Goal: Task Accomplishment & Management: Manage account settings

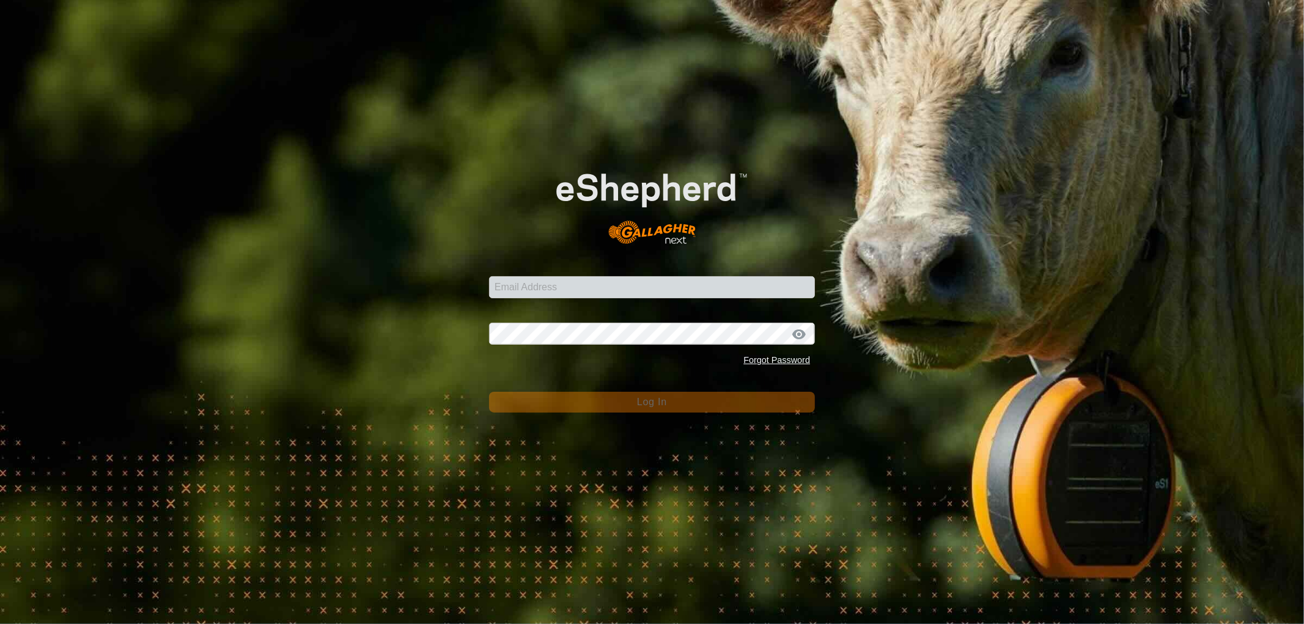
type input "[EMAIL_ADDRESS][DOMAIN_NAME]"
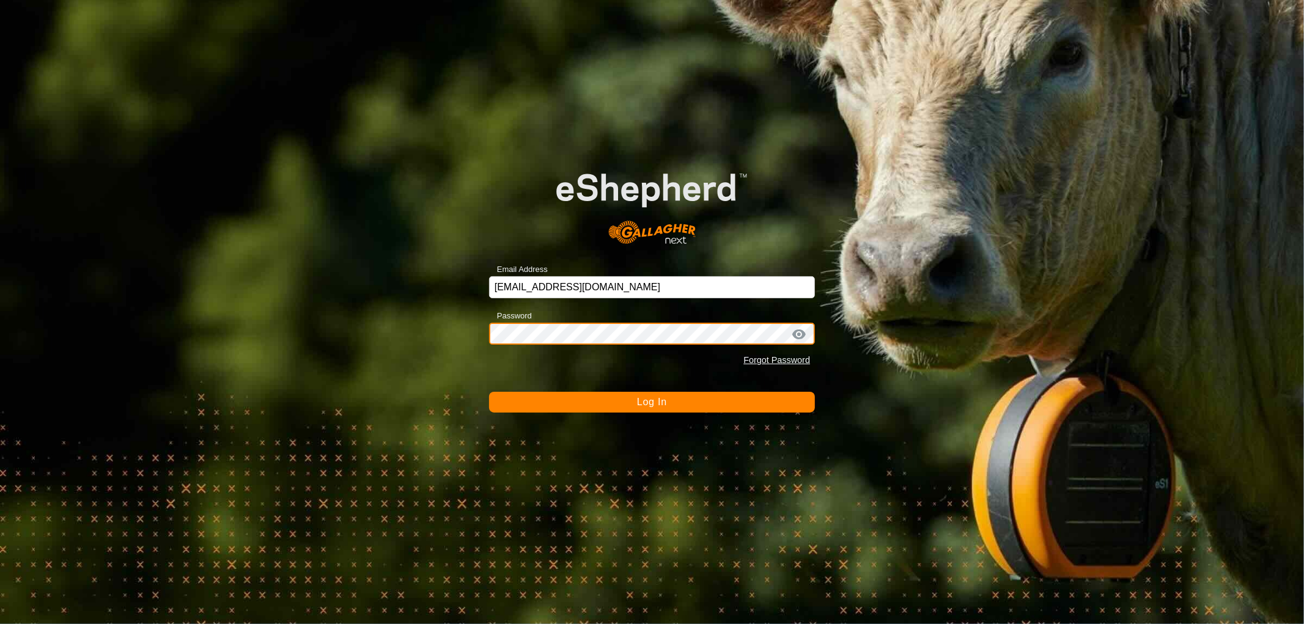
click at [489, 392] on button "Log In" at bounding box center [652, 402] width 326 height 21
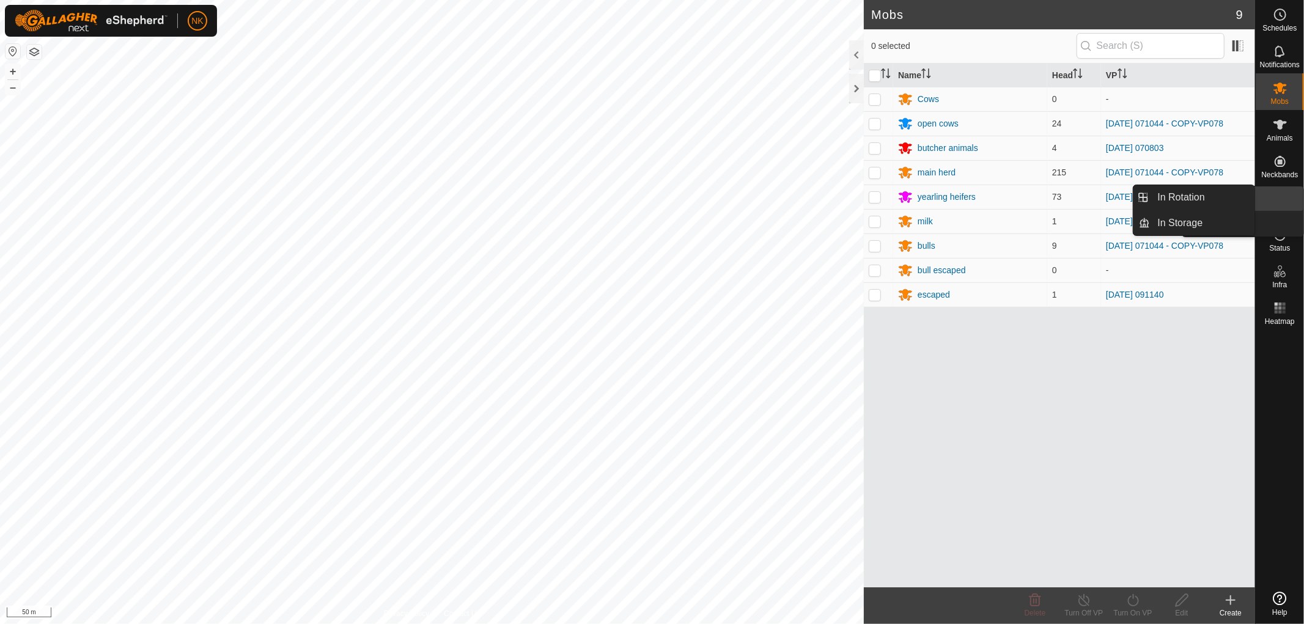
click at [1281, 205] on es-virtualpaddocks-svg-icon at bounding box center [1280, 198] width 22 height 20
click at [1170, 199] on link "In Rotation" at bounding box center [1203, 197] width 105 height 24
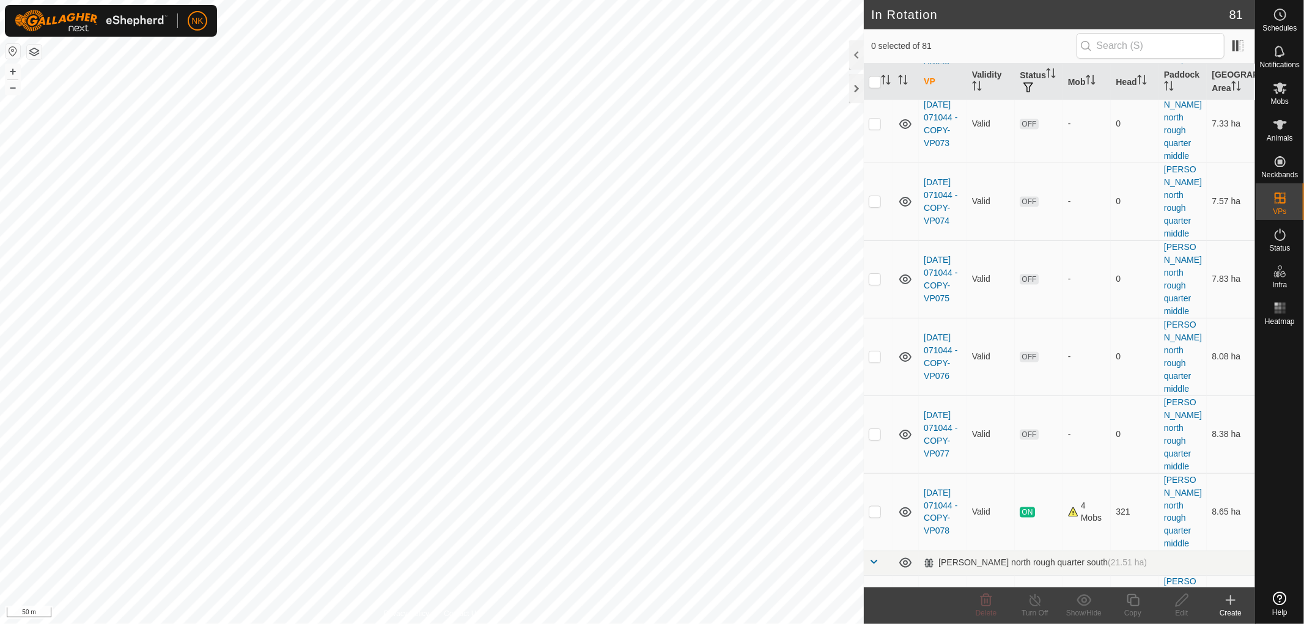
scroll to position [1495, 0]
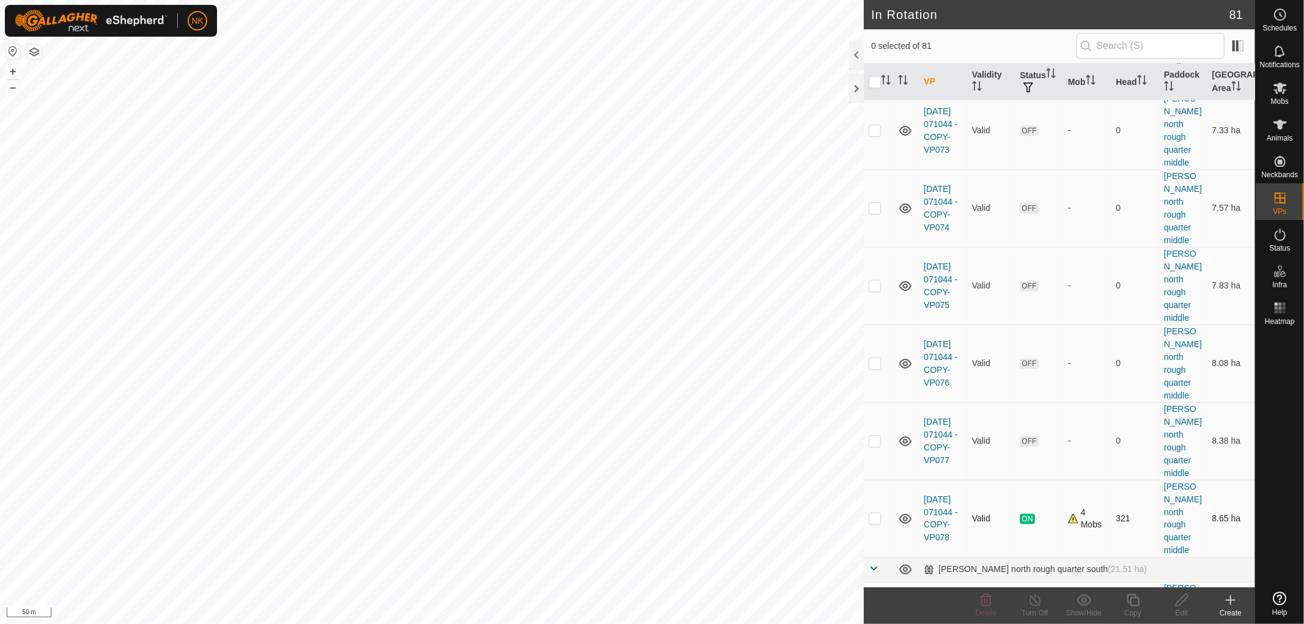
click at [881, 514] on p-checkbox at bounding box center [875, 519] width 12 height 10
checkbox input "true"
click at [1136, 604] on icon at bounding box center [1133, 600] width 15 height 15
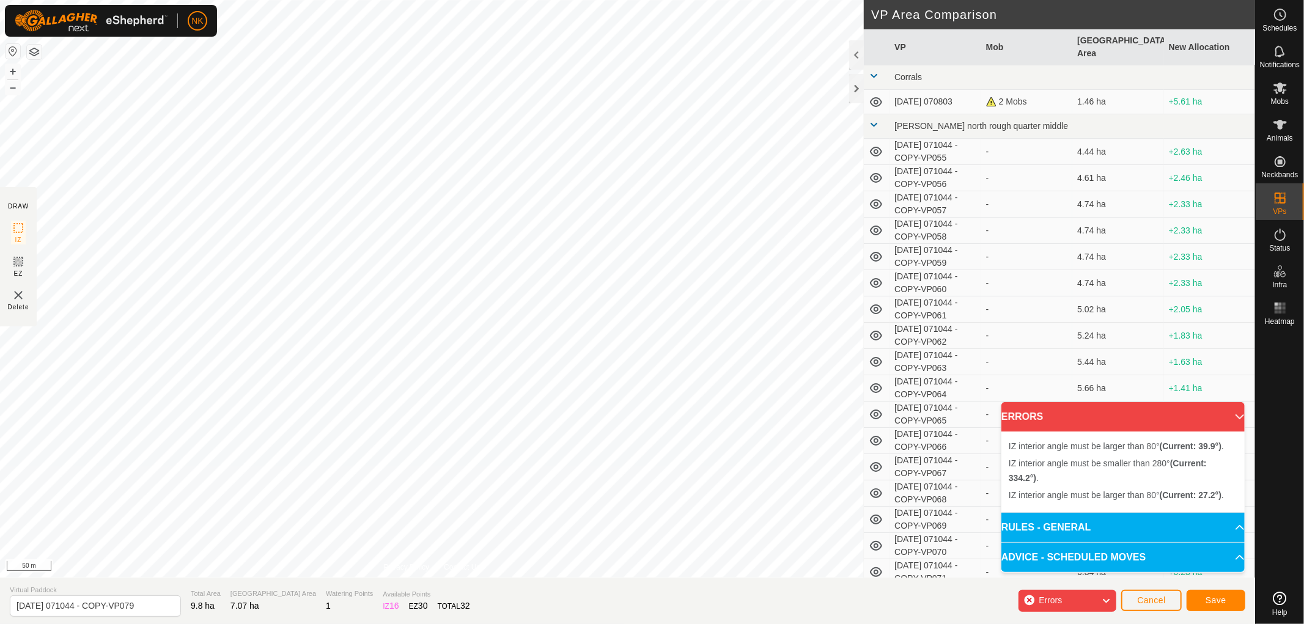
click at [750, 243] on div "IZ interior angle must be larger than 80° (Current: 58.6°) ." at bounding box center [750, 243] width 0 height 0
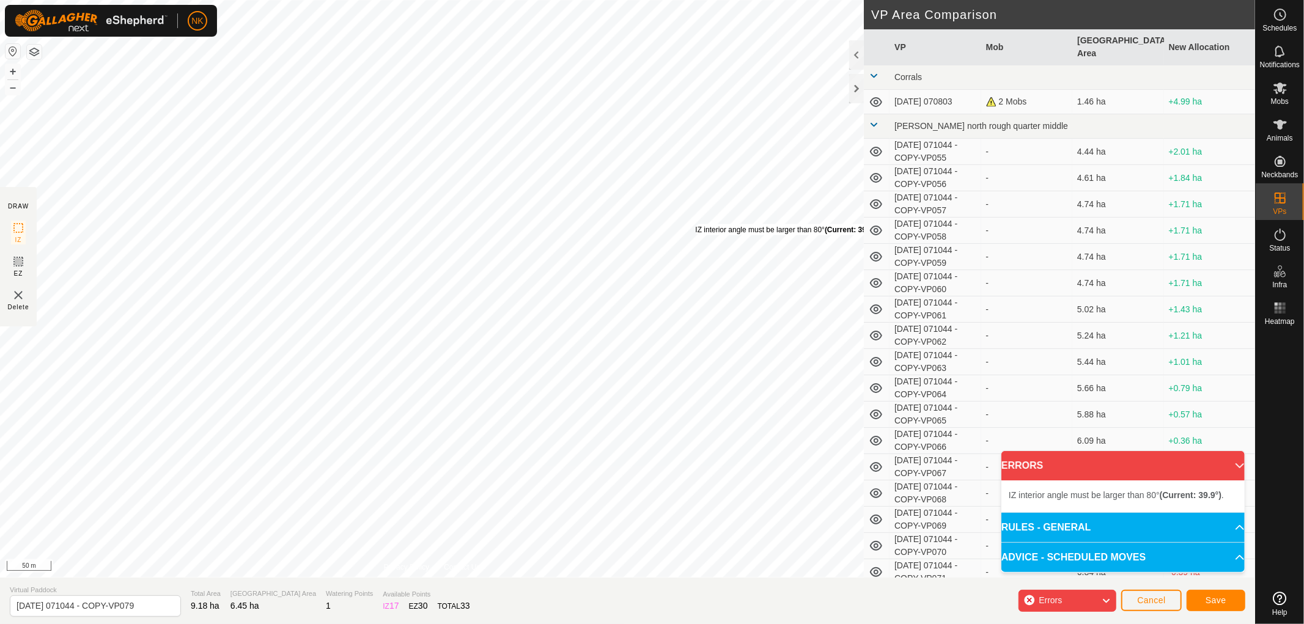
click at [696, 224] on div "IZ interior angle must be larger than 80° (Current: 39.9°) ." at bounding box center [788, 229] width 185 height 11
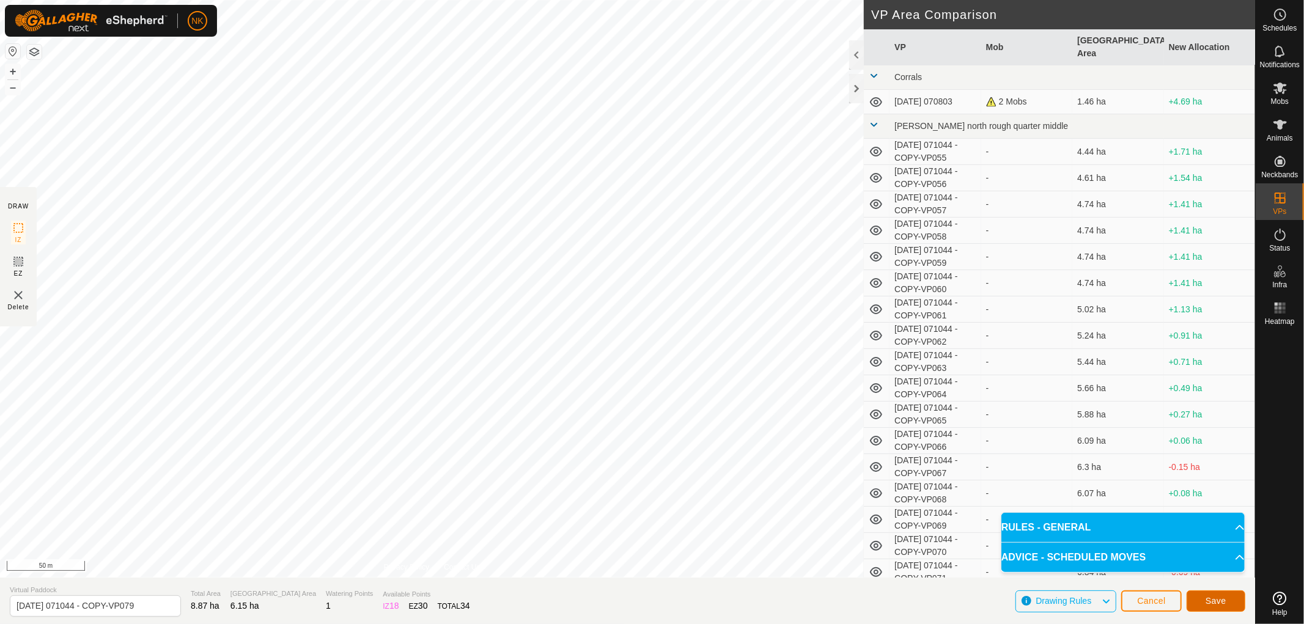
click at [1236, 604] on button "Save" at bounding box center [1216, 601] width 59 height 21
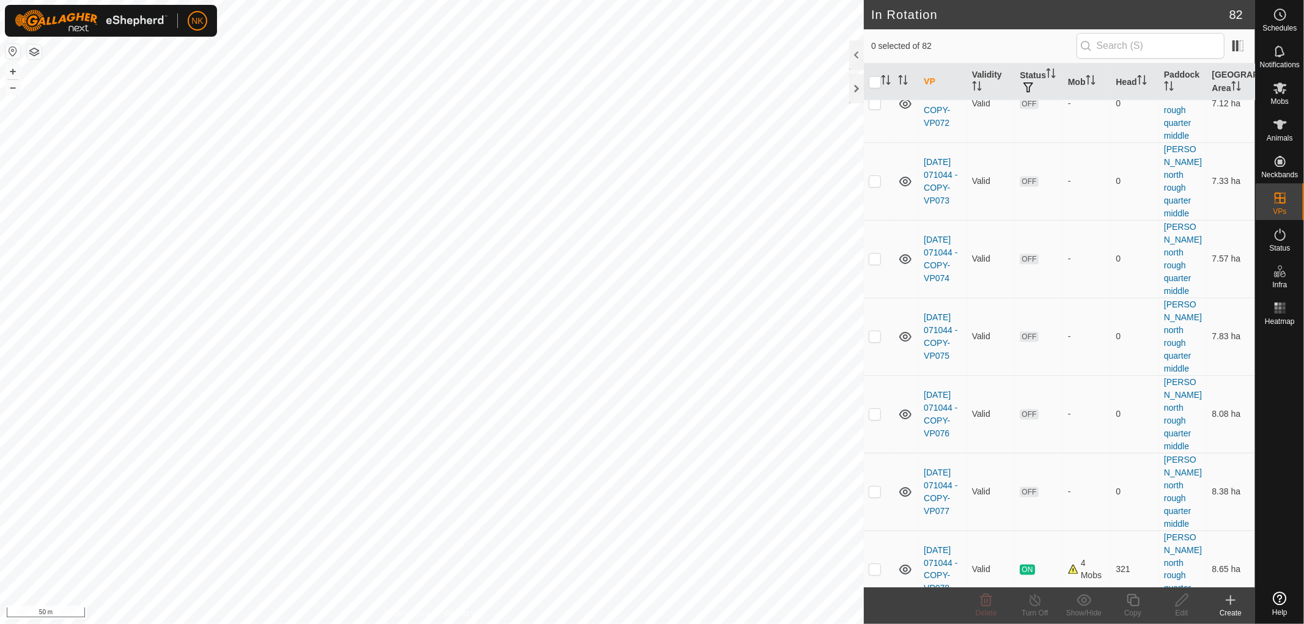
scroll to position [1495, 0]
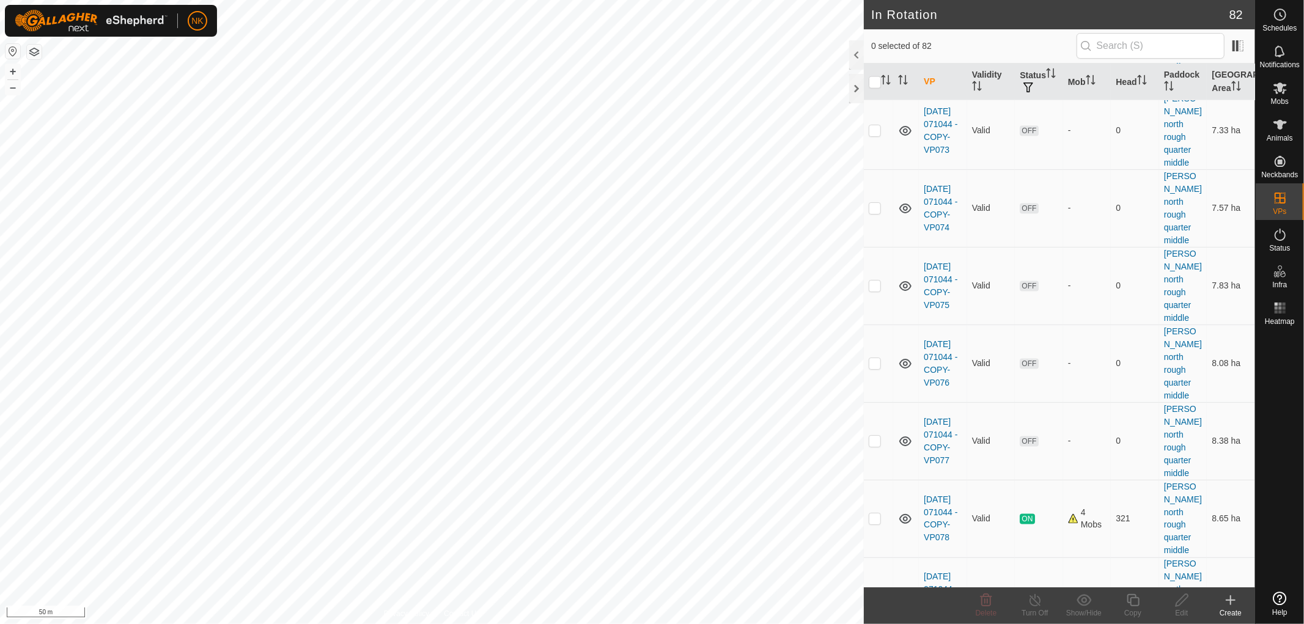
click at [872, 591] on p-checkbox at bounding box center [875, 596] width 12 height 10
checkbox input "true"
click at [1136, 601] on icon at bounding box center [1133, 600] width 15 height 15
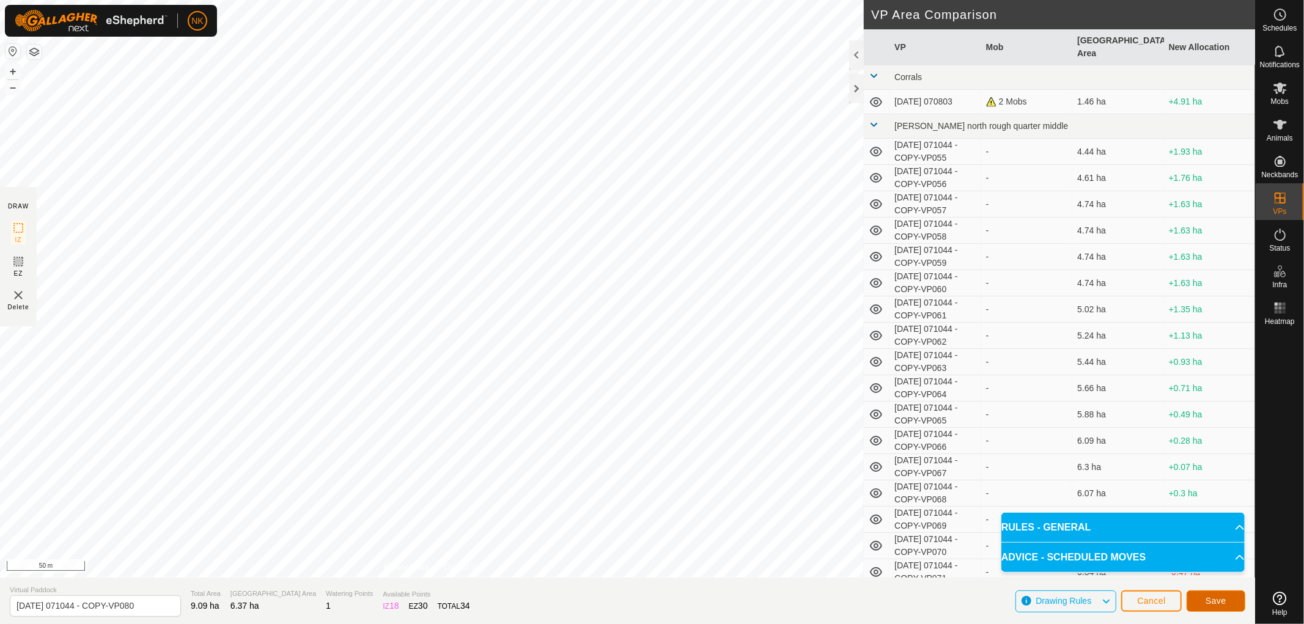
click at [1224, 596] on span "Save" at bounding box center [1216, 601] width 21 height 10
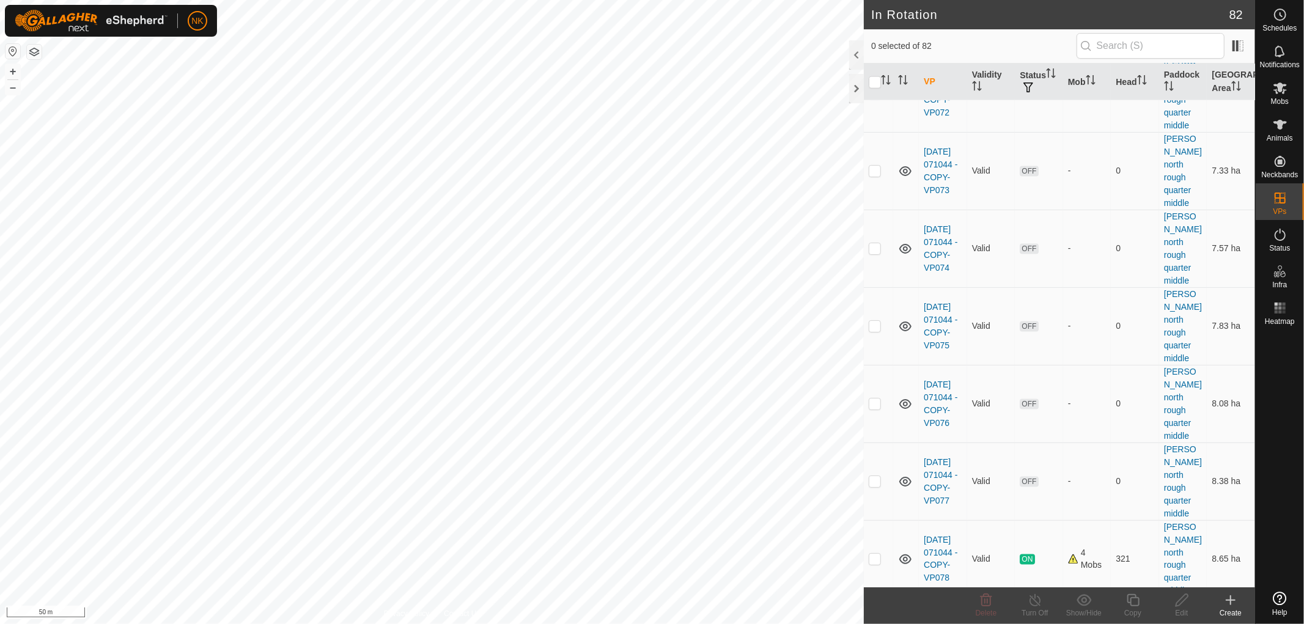
scroll to position [1427, 0]
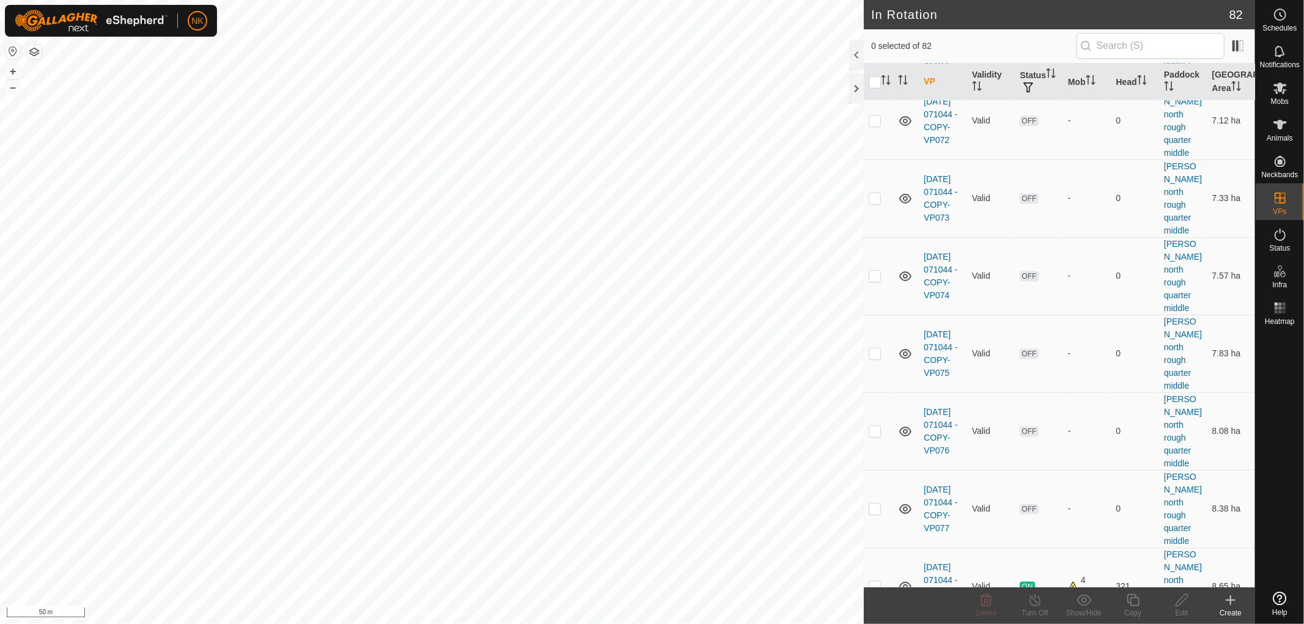
checkbox input "false"
checkbox input "true"
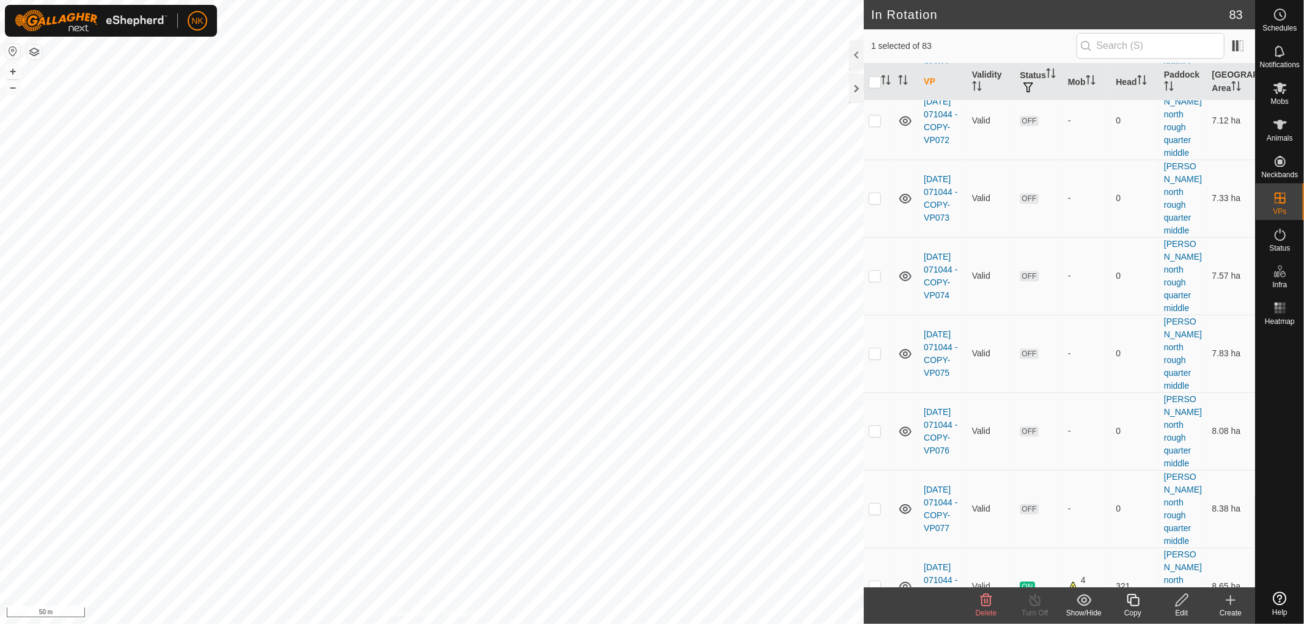
click at [1137, 602] on icon at bounding box center [1133, 600] width 15 height 15
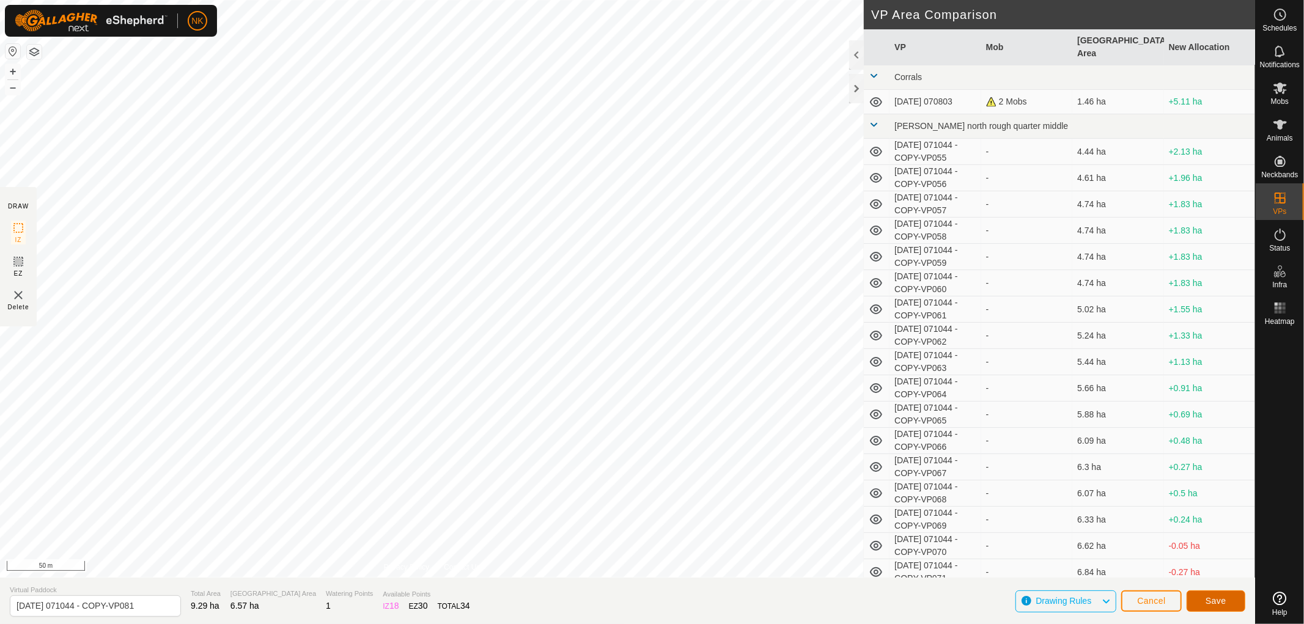
click at [1200, 599] on button "Save" at bounding box center [1216, 601] width 59 height 21
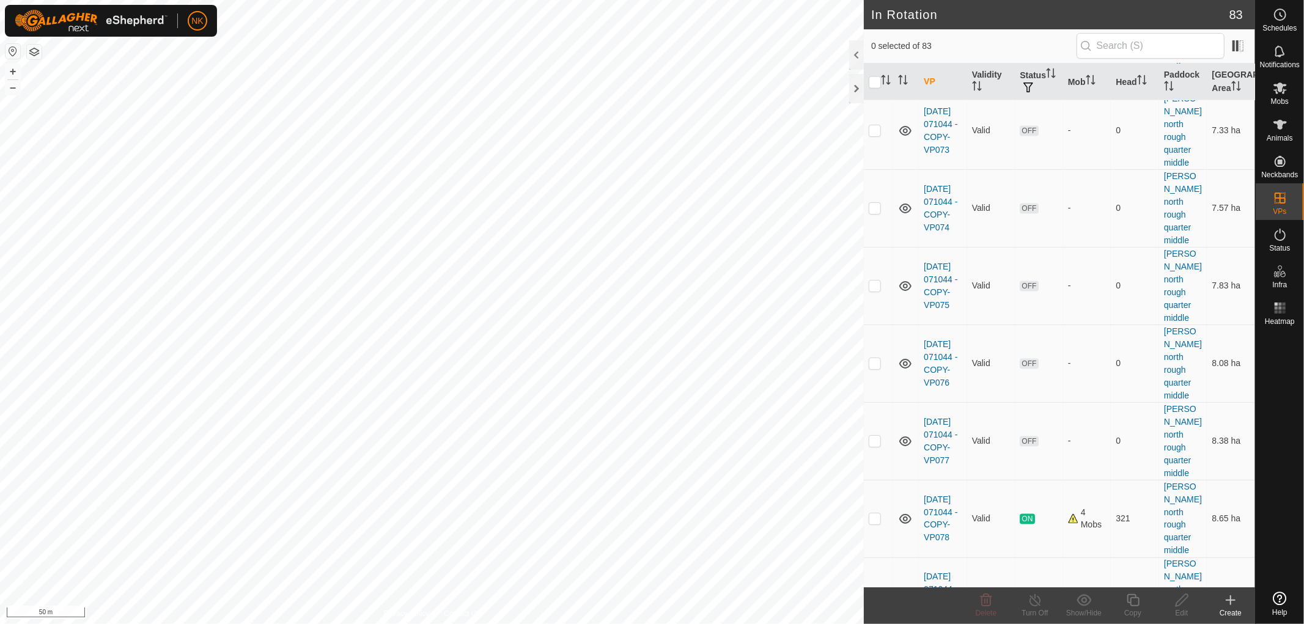
scroll to position [1562, 0]
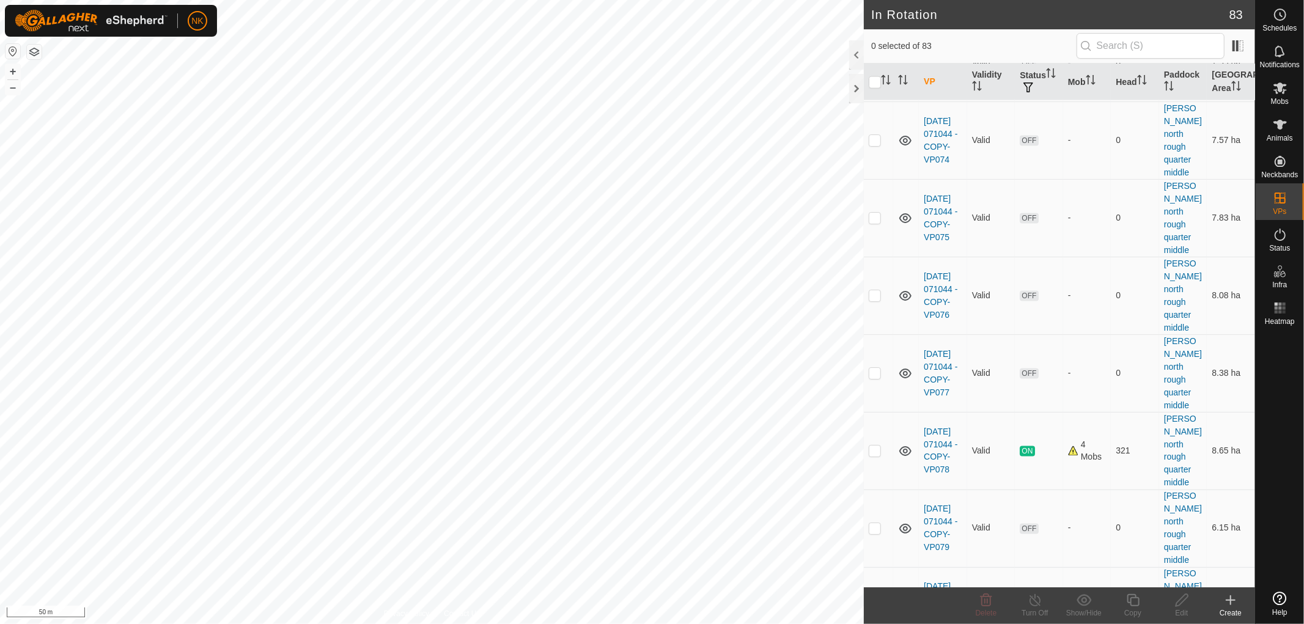
click at [877, 601] on p-checkbox at bounding box center [875, 606] width 12 height 10
checkbox input "true"
click at [881, 601] on p-checkbox at bounding box center [875, 606] width 12 height 10
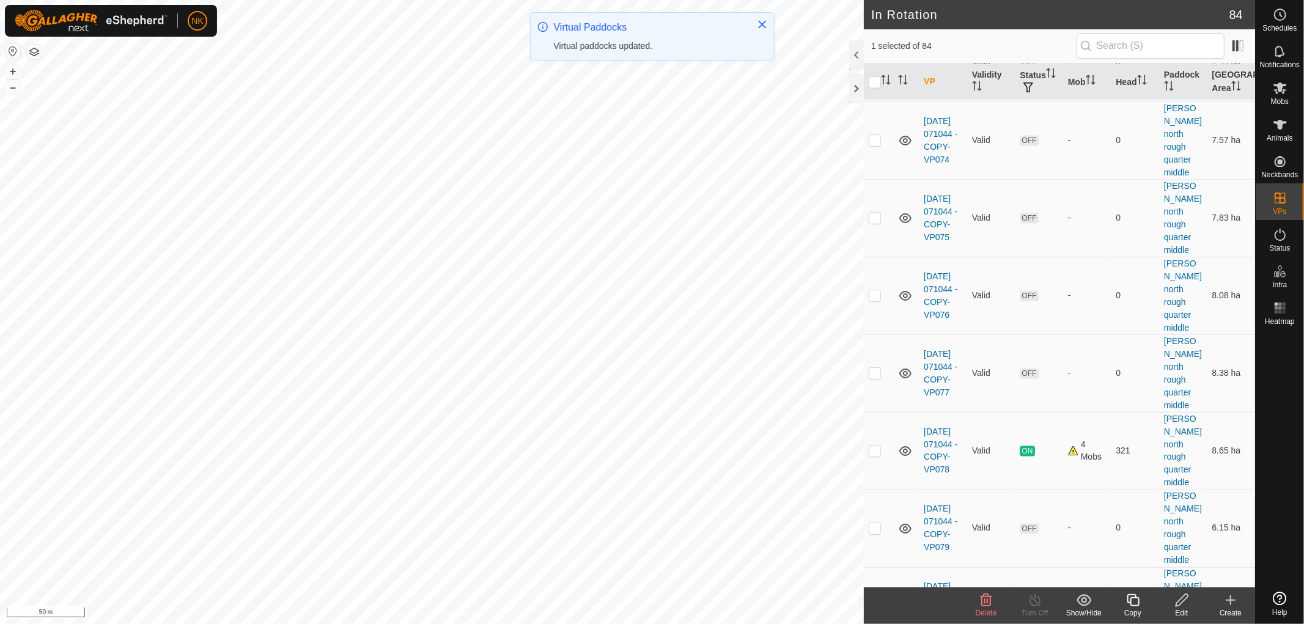
click at [881, 601] on p-checkbox at bounding box center [875, 606] width 12 height 10
checkbox input "false"
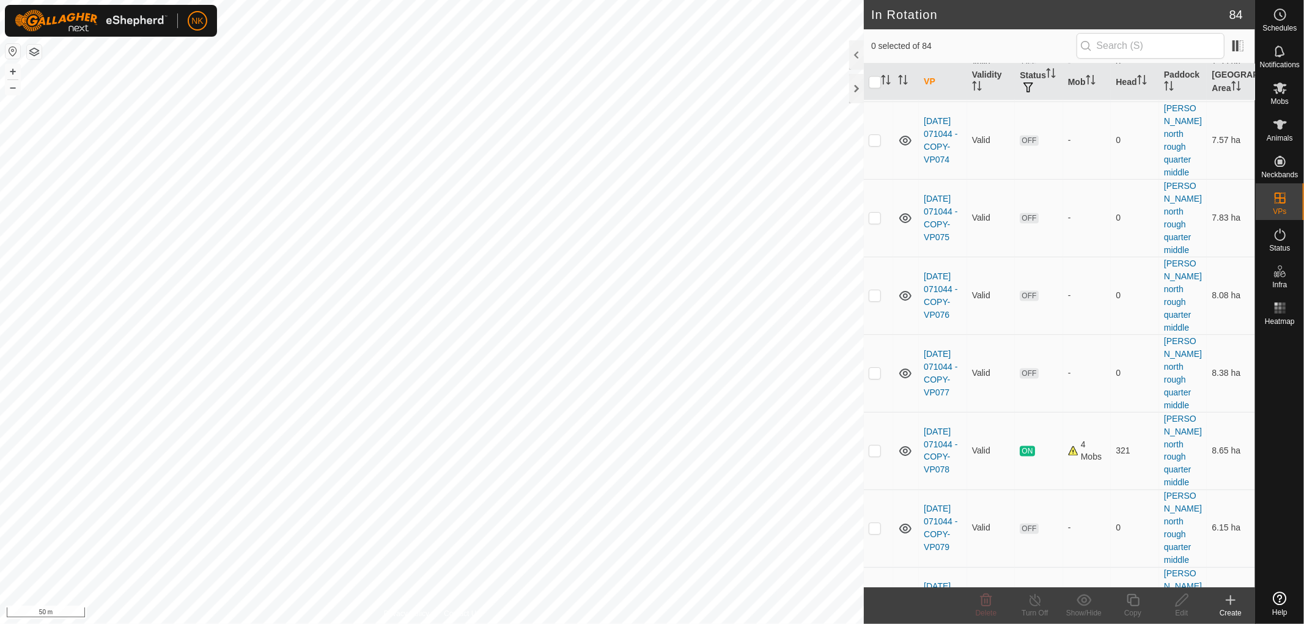
checkbox input "true"
click at [1136, 602] on icon at bounding box center [1133, 600] width 15 height 15
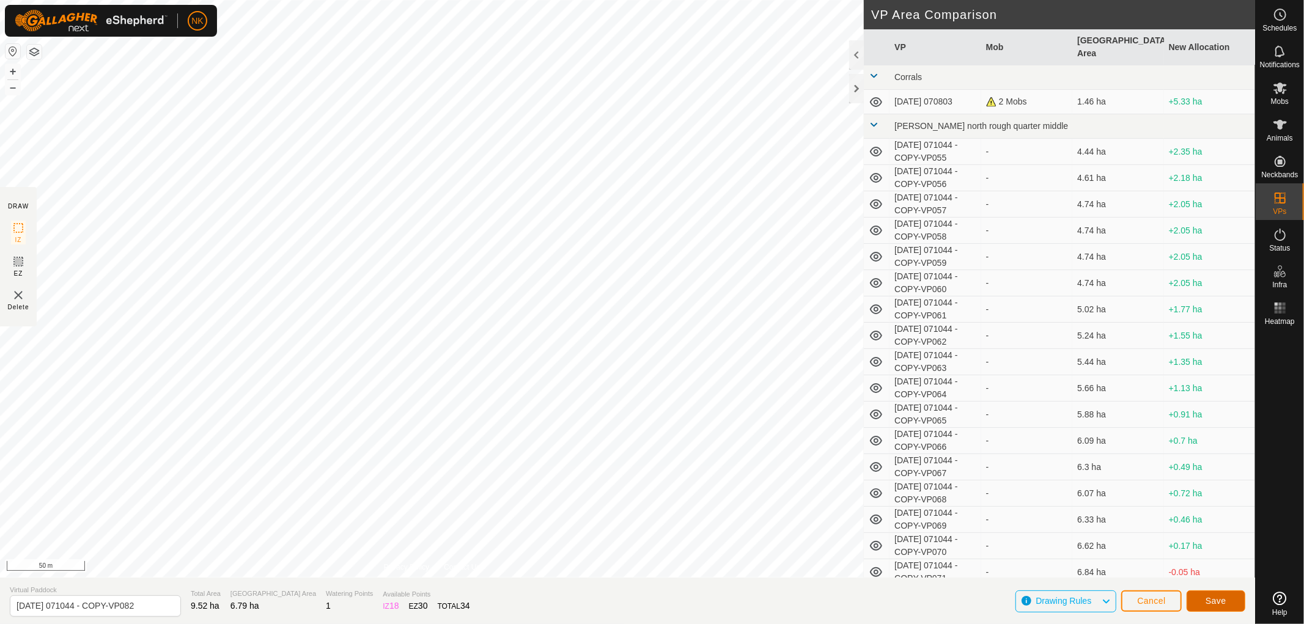
click at [1205, 596] on button "Save" at bounding box center [1216, 601] width 59 height 21
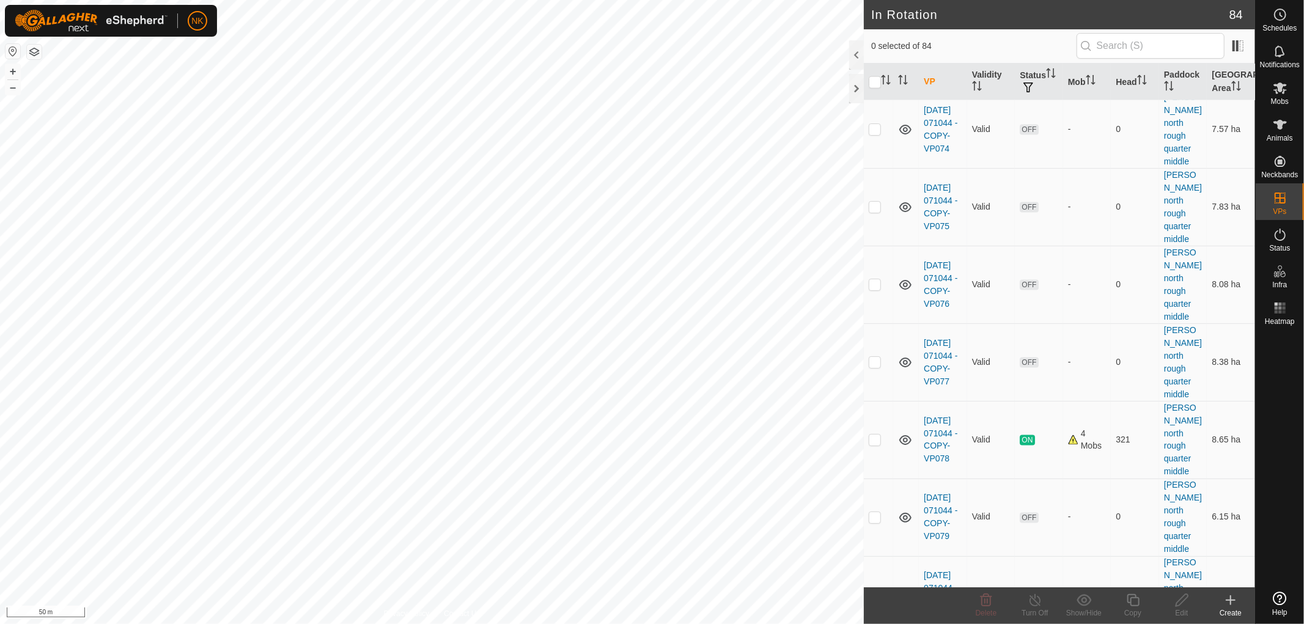
scroll to position [1562, 0]
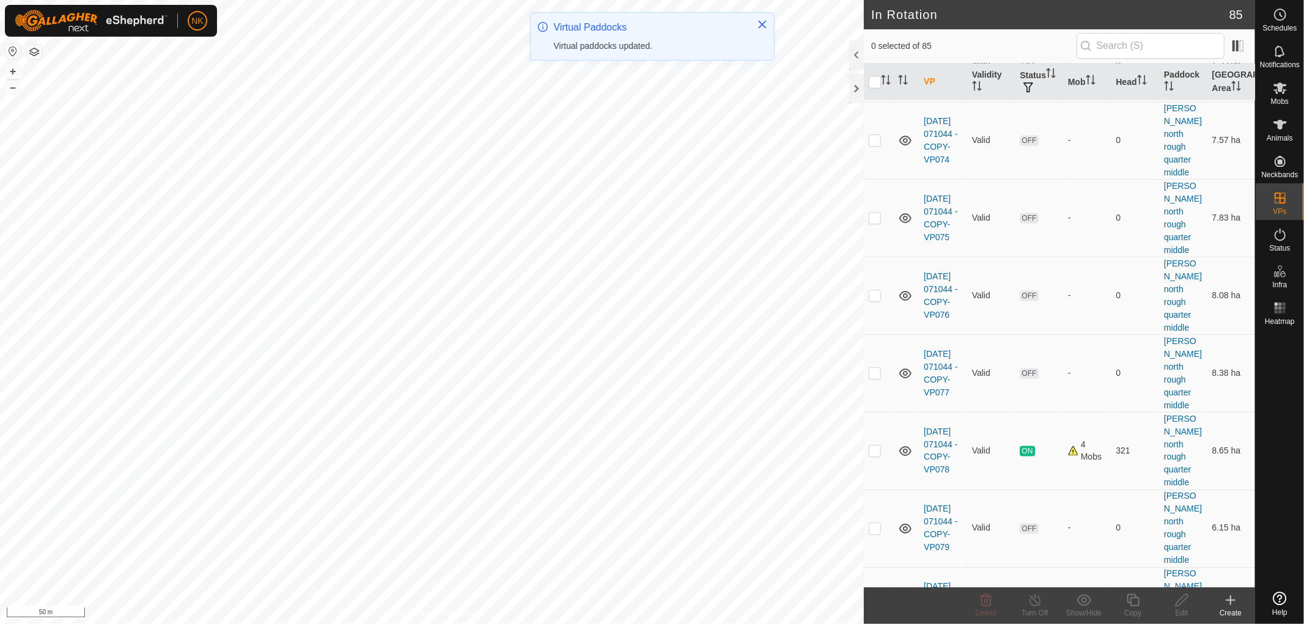
checkbox input "true"
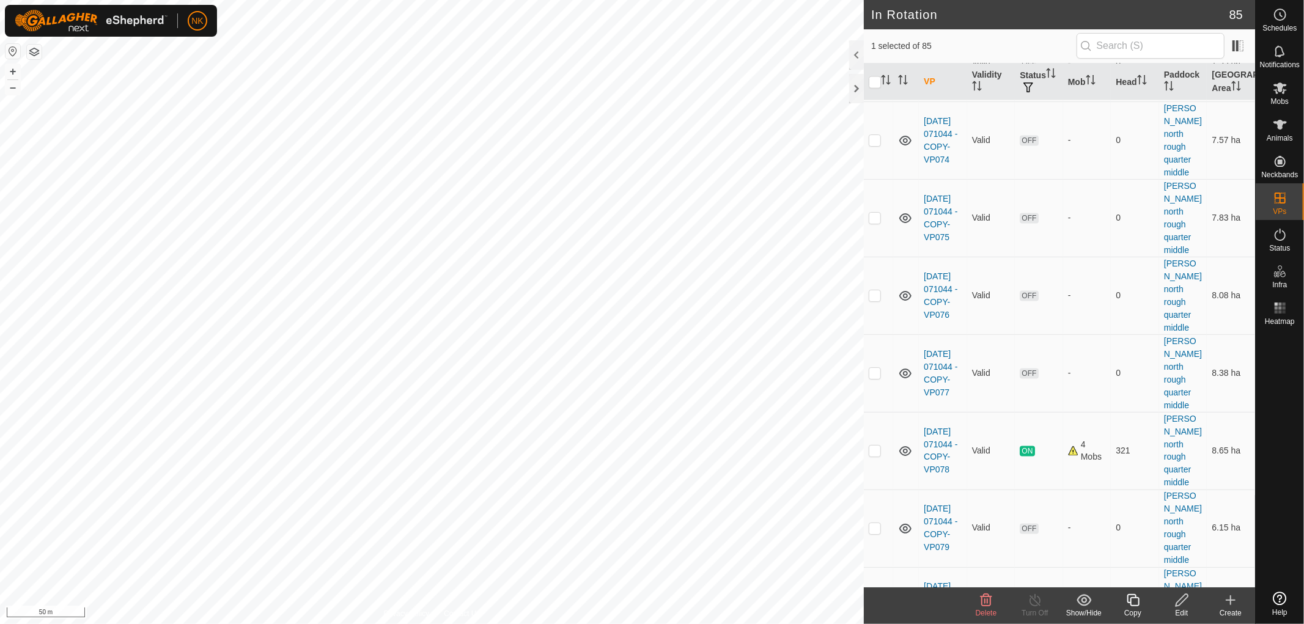
click at [1136, 605] on icon at bounding box center [1133, 600] width 15 height 15
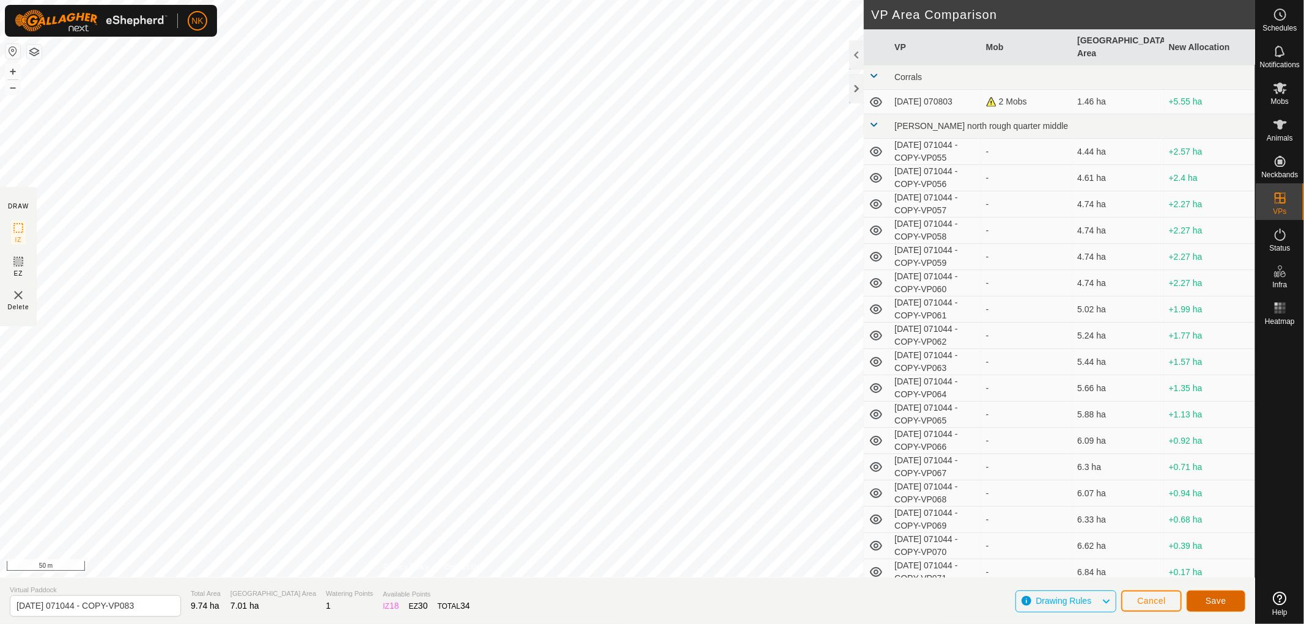
click at [1218, 601] on span "Save" at bounding box center [1216, 601] width 21 height 10
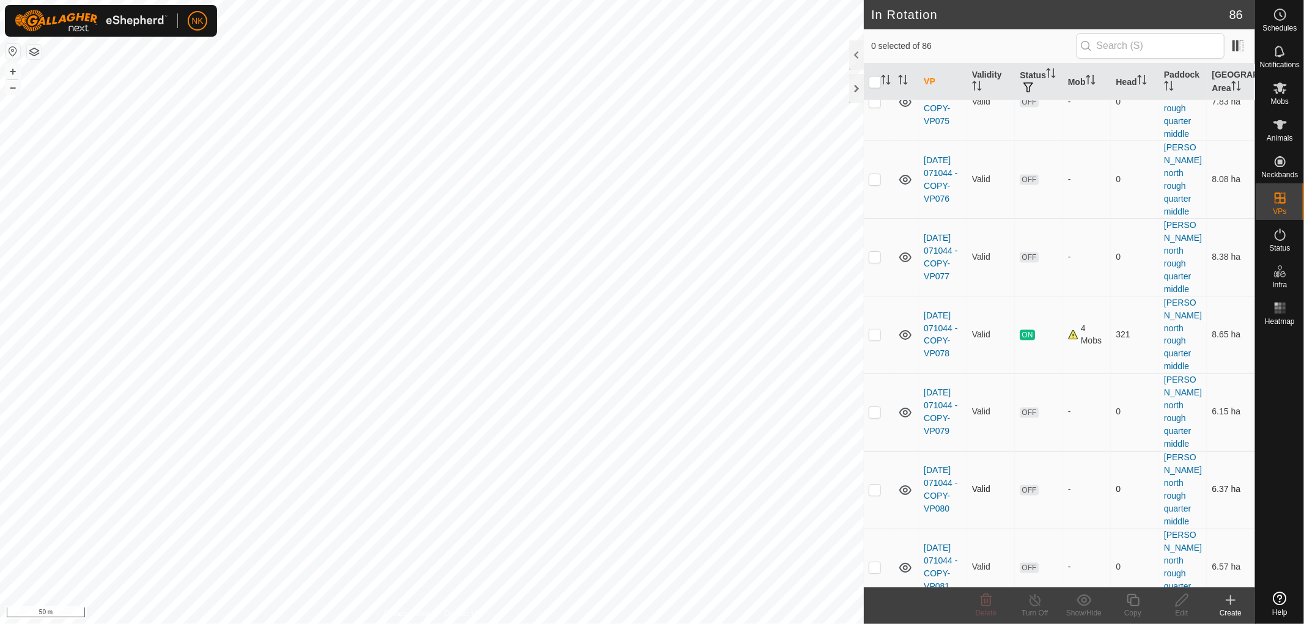
scroll to position [1698, 0]
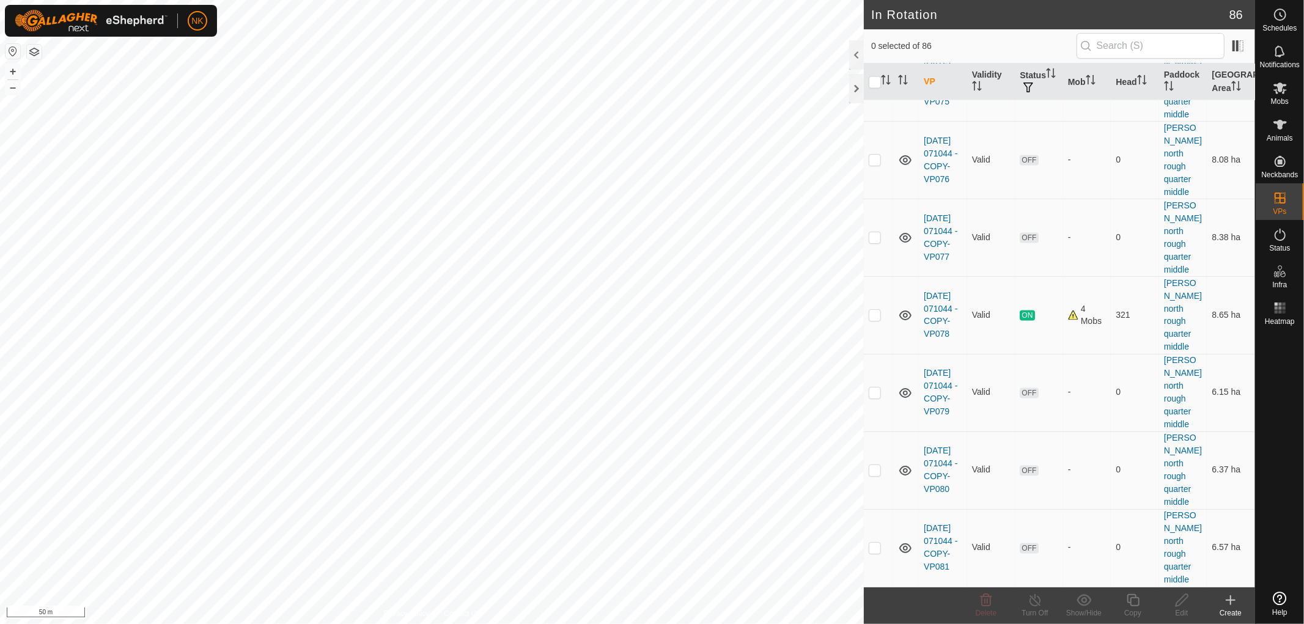
checkbox input "true"
click at [1134, 602] on icon at bounding box center [1133, 600] width 15 height 15
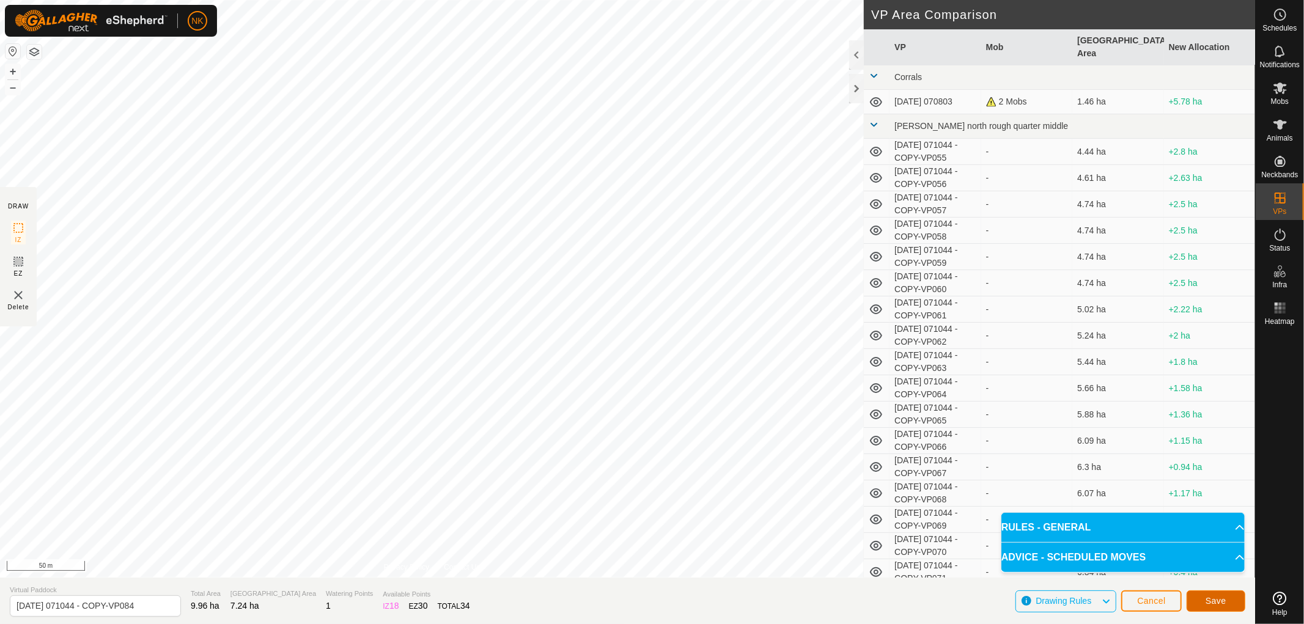
click at [1214, 598] on span "Save" at bounding box center [1216, 601] width 21 height 10
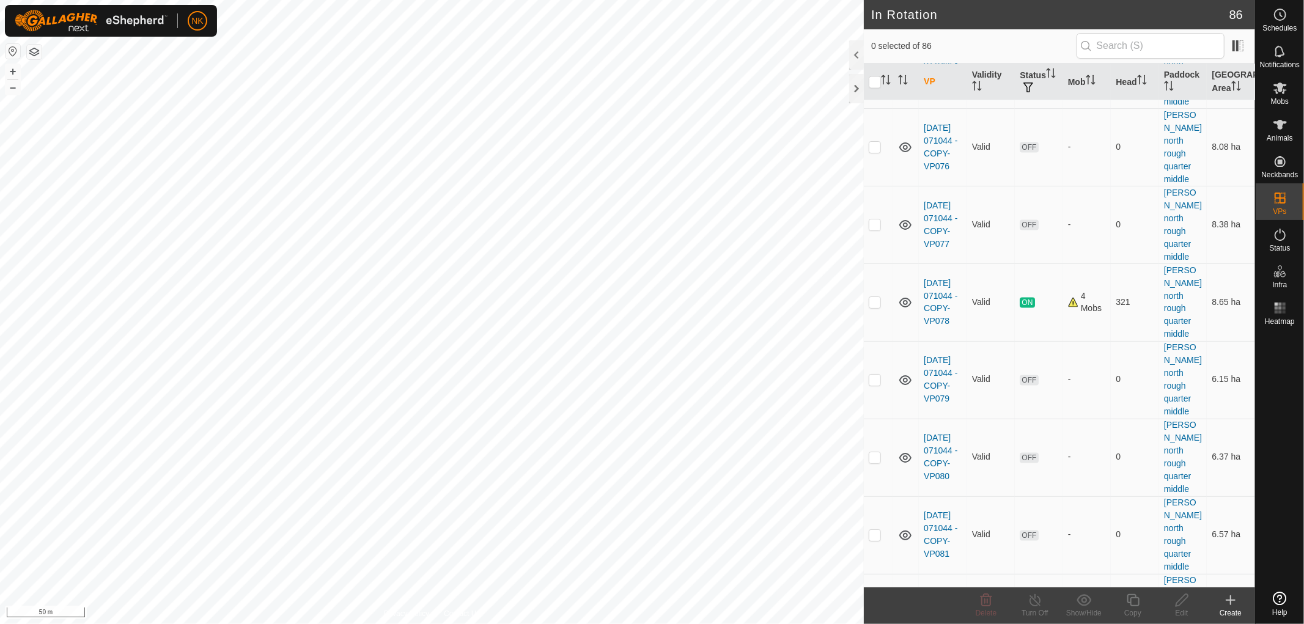
scroll to position [1698, 0]
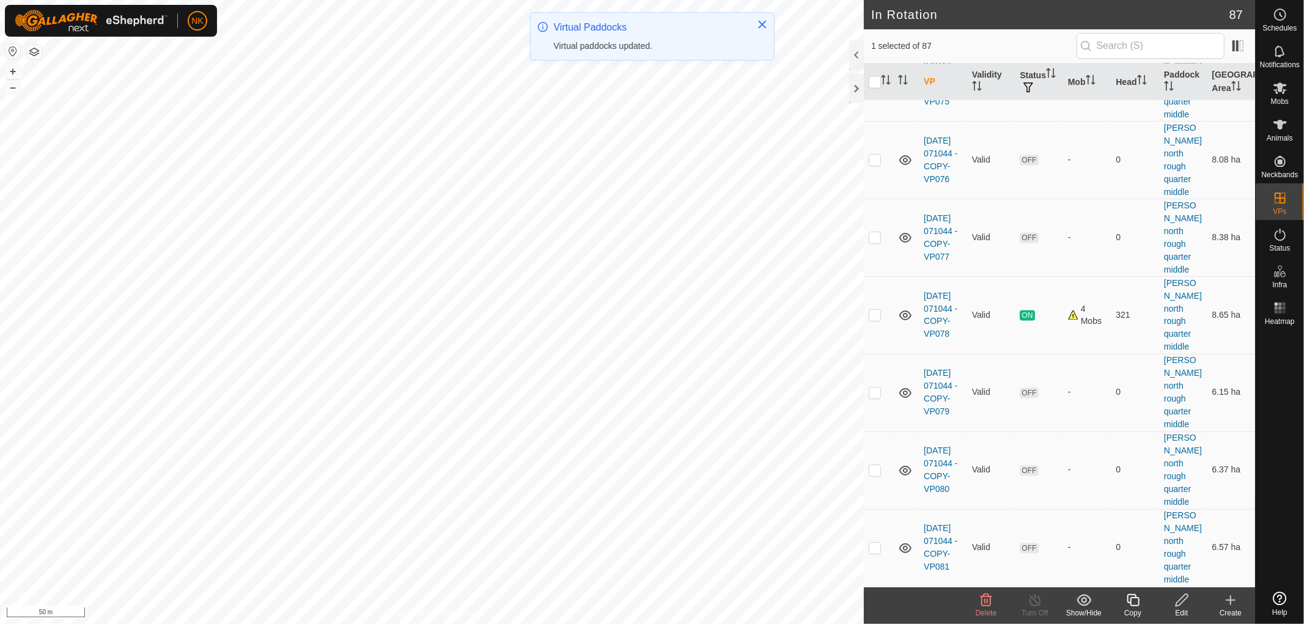
checkbox input "false"
checkbox input "true"
click at [1137, 608] on div "Copy" at bounding box center [1133, 613] width 49 height 11
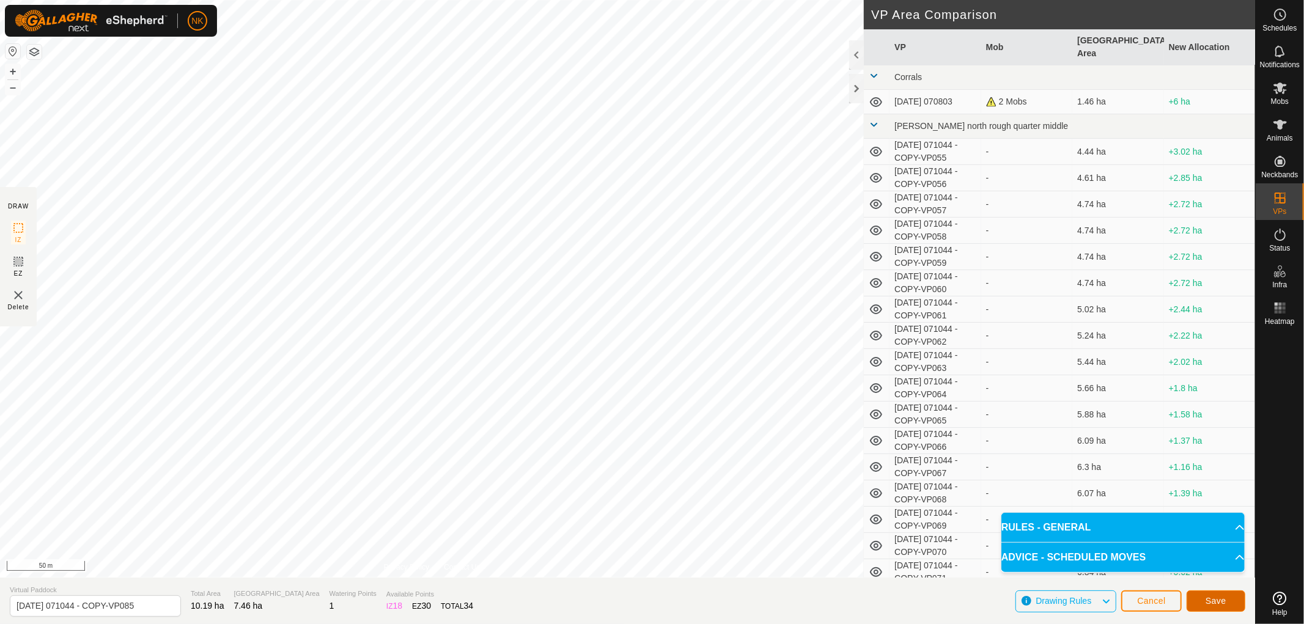
click at [1207, 600] on span "Save" at bounding box center [1216, 601] width 21 height 10
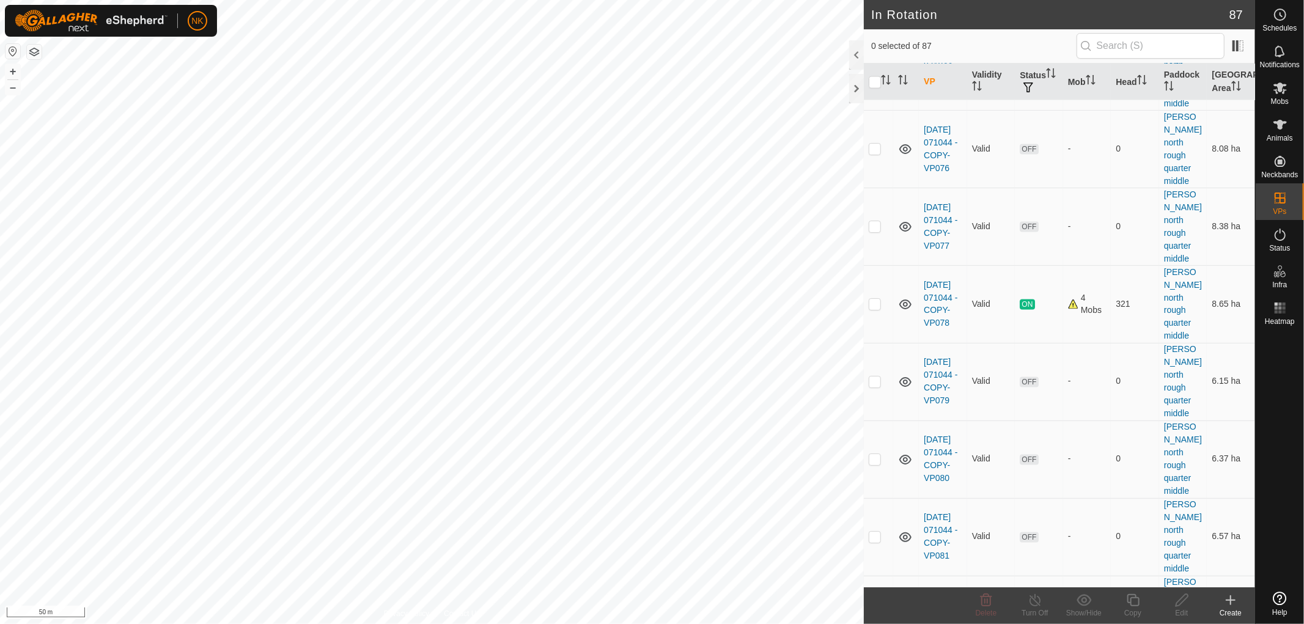
scroll to position [1835, 0]
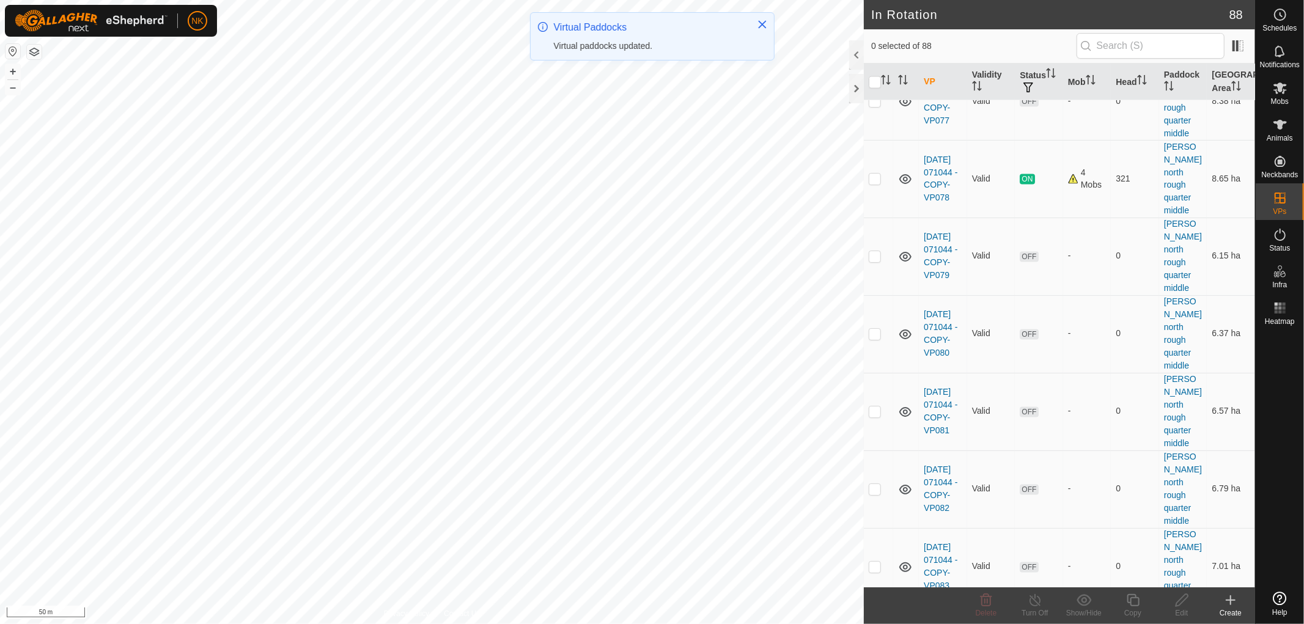
checkbox input "true"
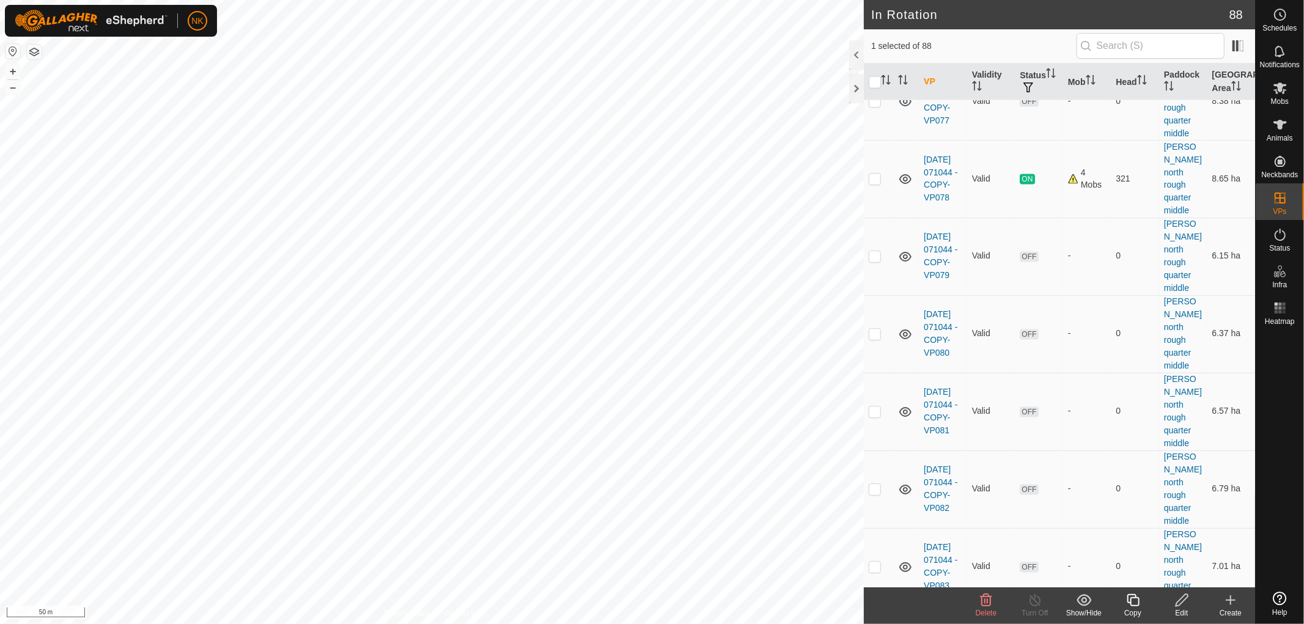
click at [1133, 601] on icon at bounding box center [1133, 600] width 15 height 15
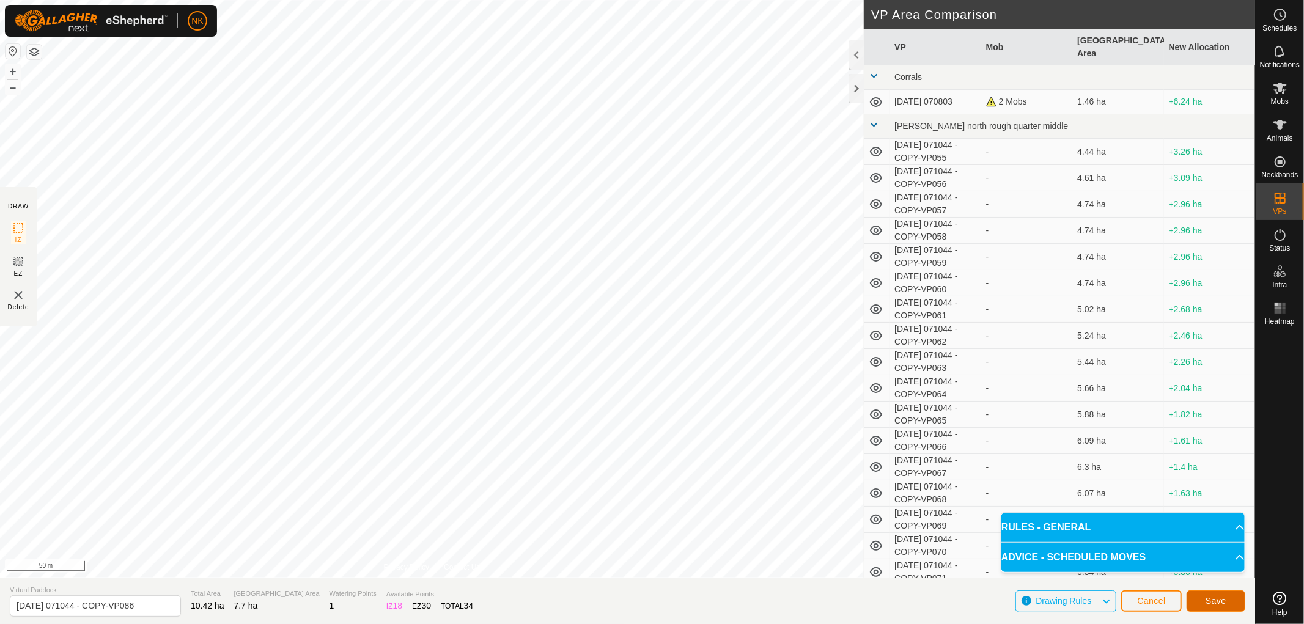
click at [1219, 603] on span "Save" at bounding box center [1216, 601] width 21 height 10
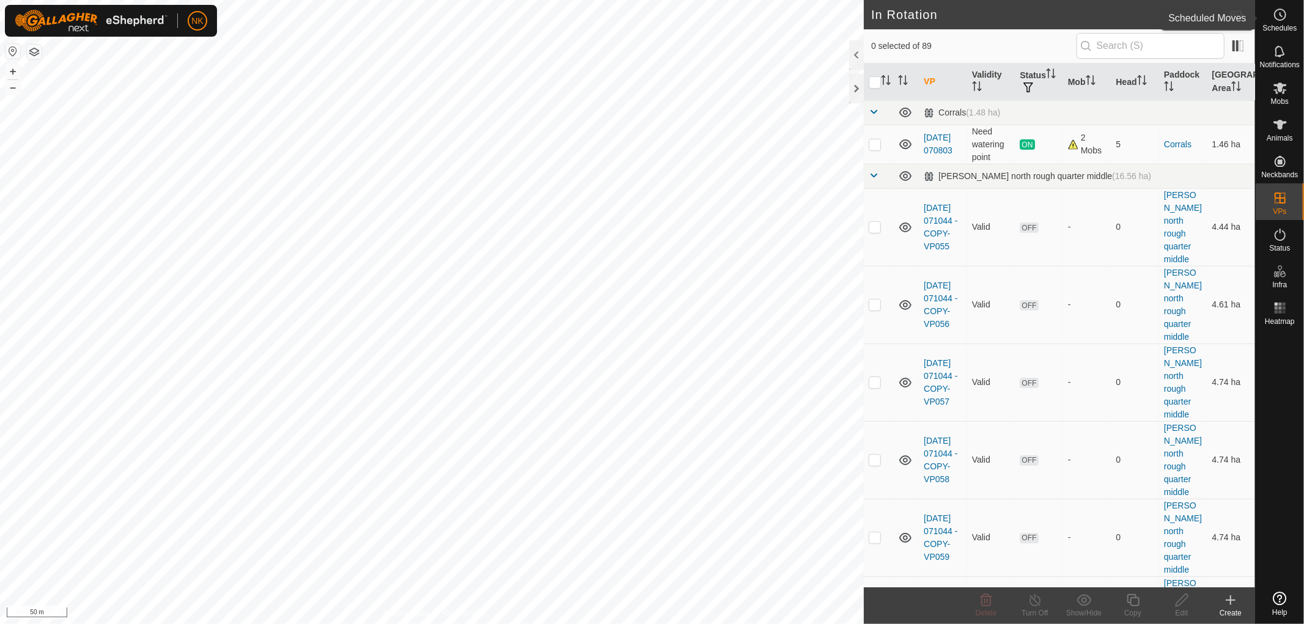
click at [1278, 24] on span "Schedules" at bounding box center [1280, 27] width 34 height 7
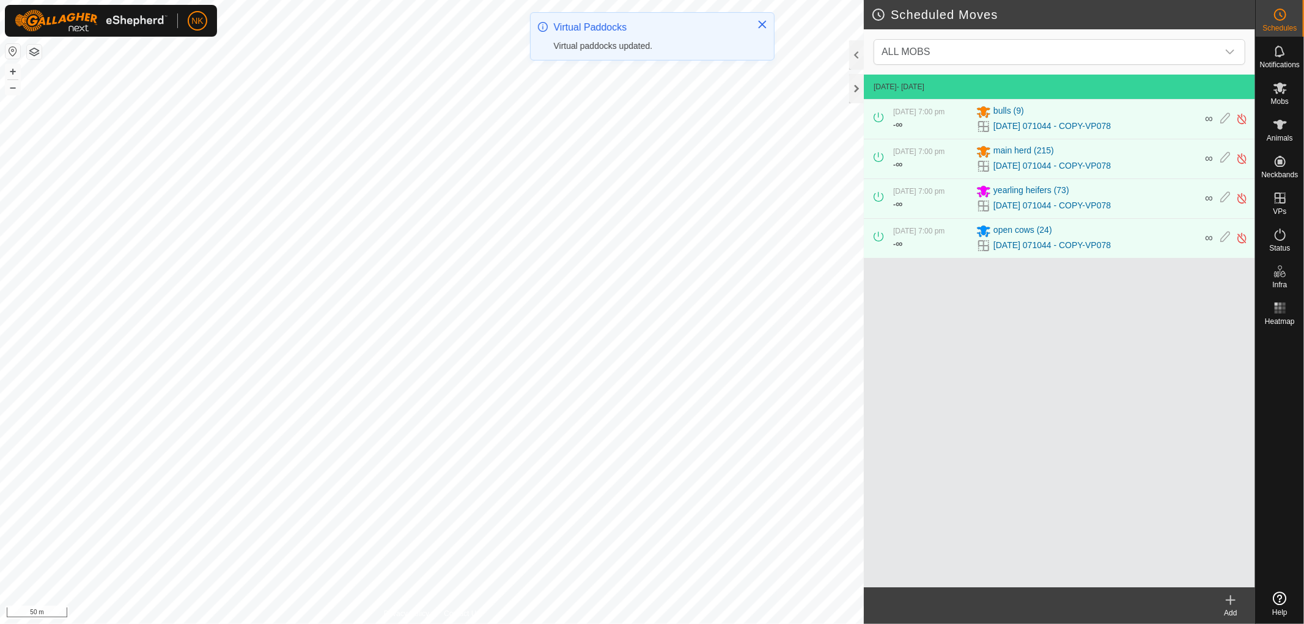
click at [1230, 606] on icon at bounding box center [1231, 600] width 15 height 15
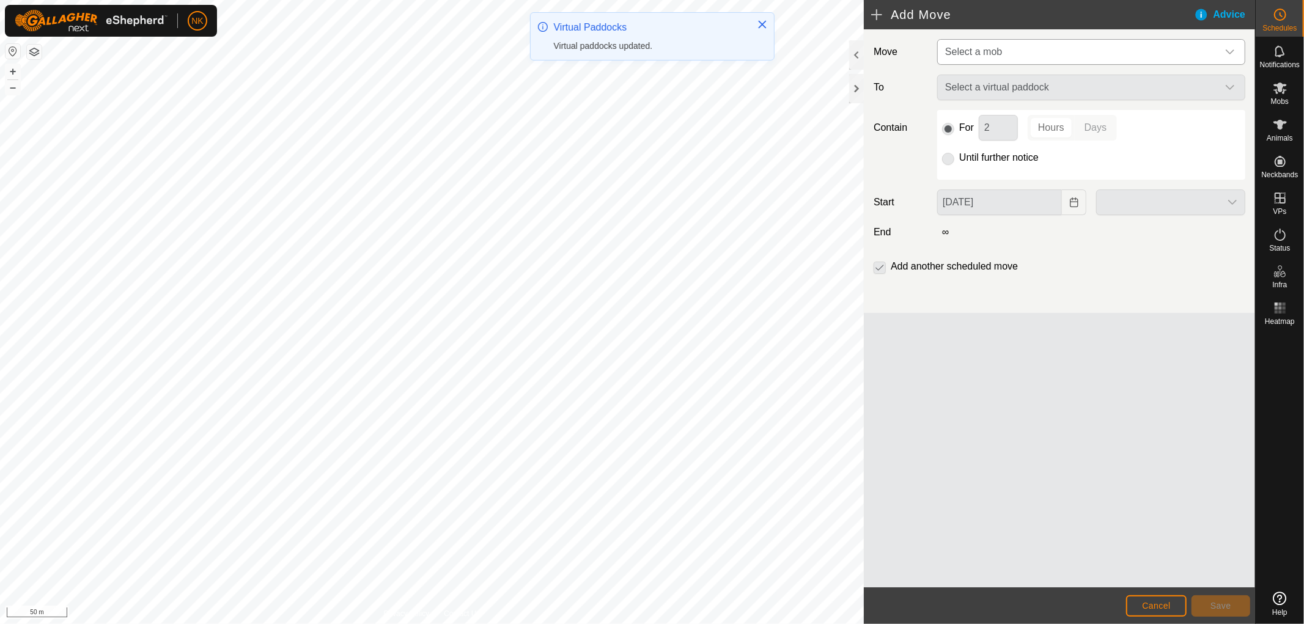
click at [980, 50] on span "Select a mob" at bounding box center [973, 51] width 57 height 10
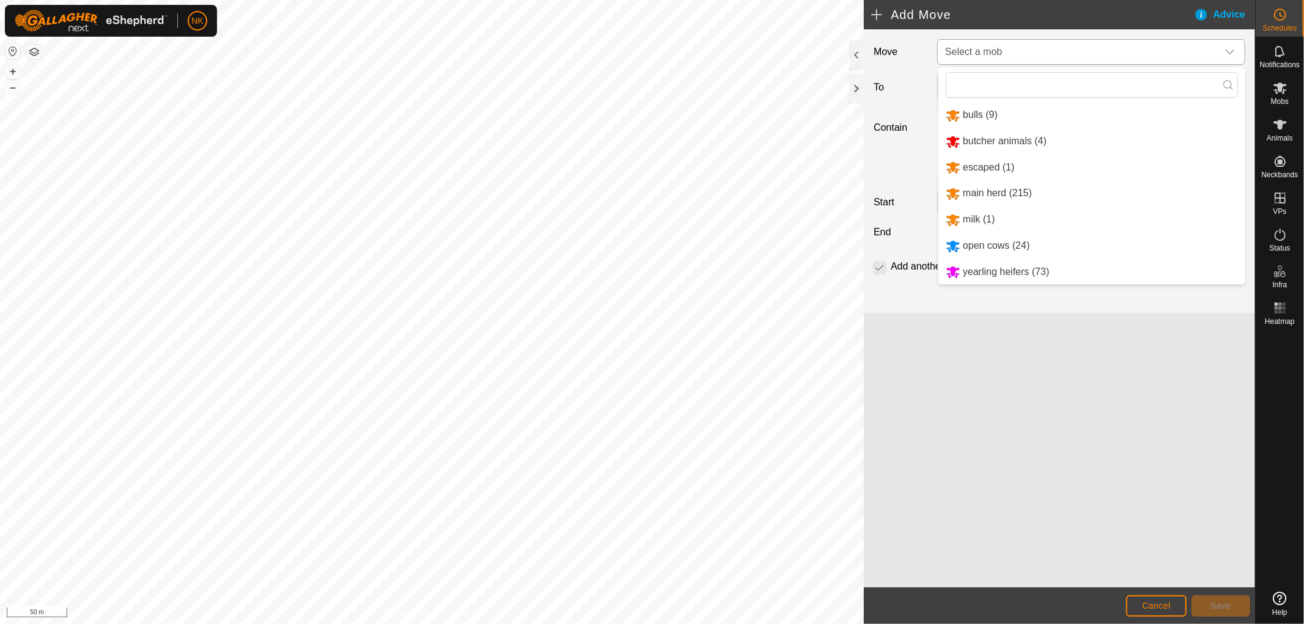
click at [972, 191] on li "main herd (215)" at bounding box center [1092, 193] width 307 height 25
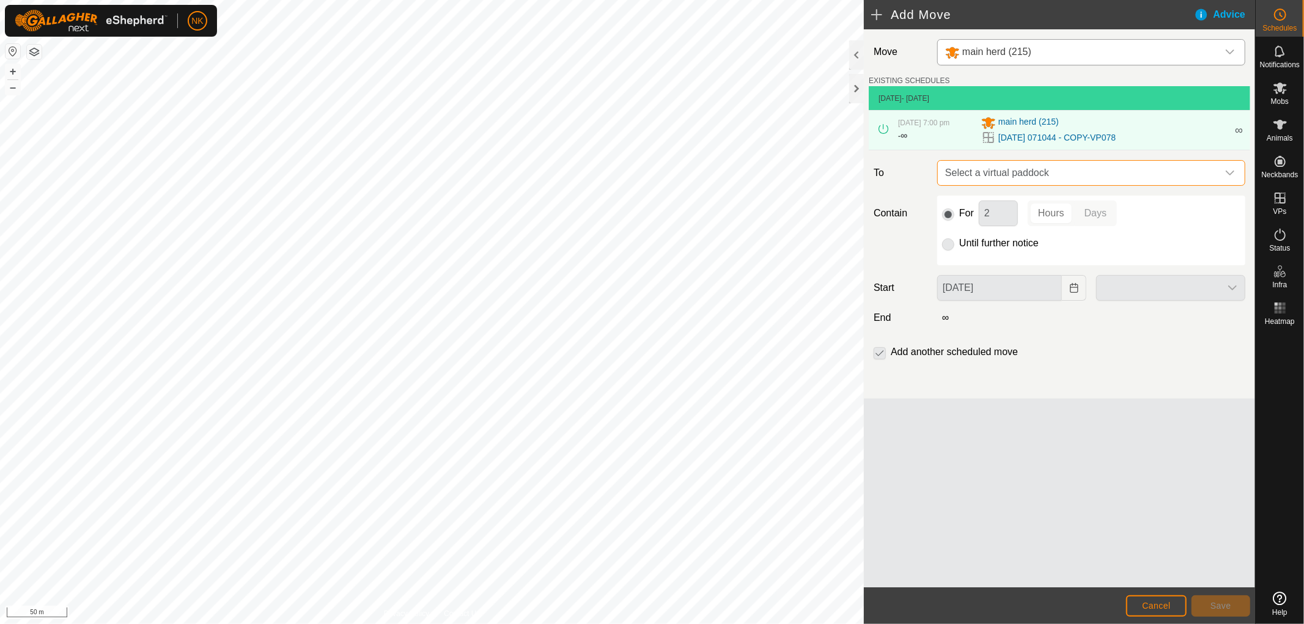
click at [1027, 169] on span "Select a virtual paddock" at bounding box center [1080, 173] width 278 height 24
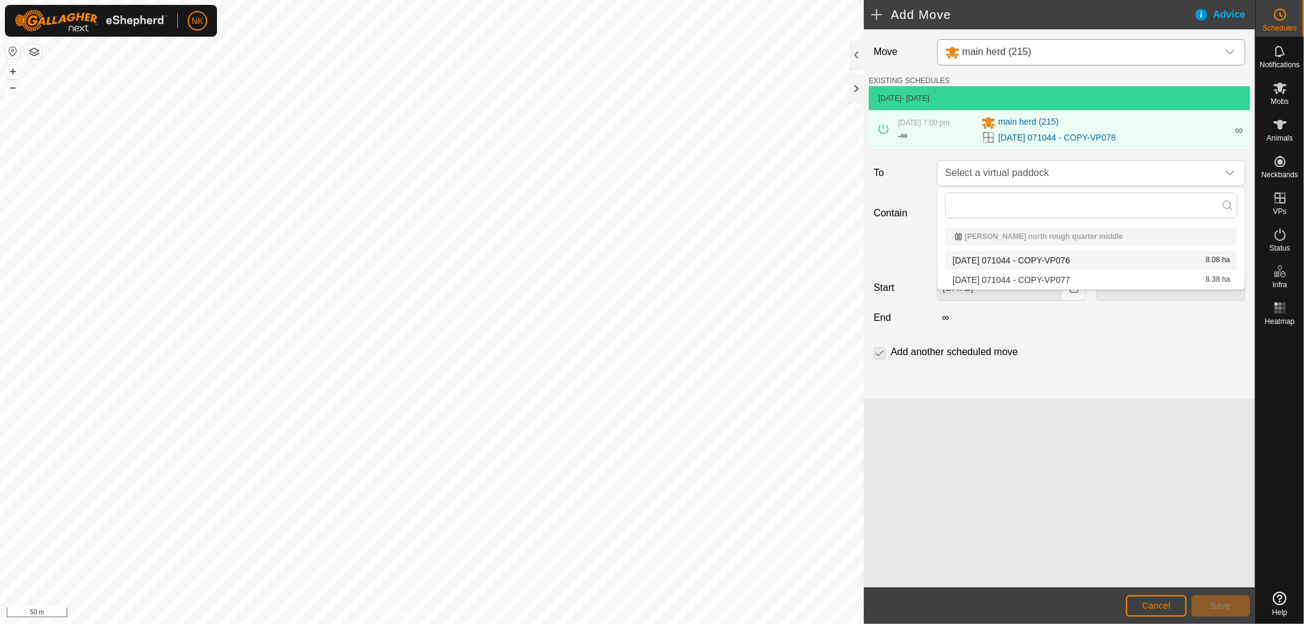
click at [1059, 382] on div "Move main herd (215) EXISTING SCHEDULES [DATE] - [DATE] [DATE] 7:00 pm - ∞ main…" at bounding box center [1059, 213] width 391 height 369
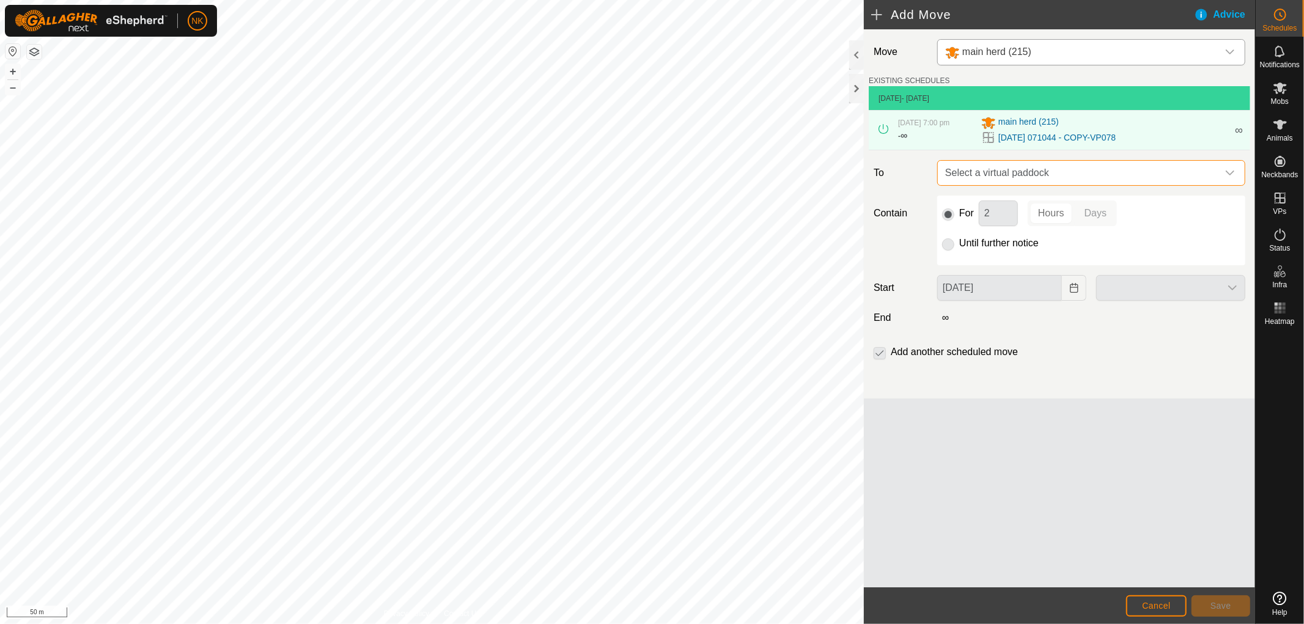
click at [1026, 174] on span "Select a virtual paddock" at bounding box center [1080, 173] width 278 height 24
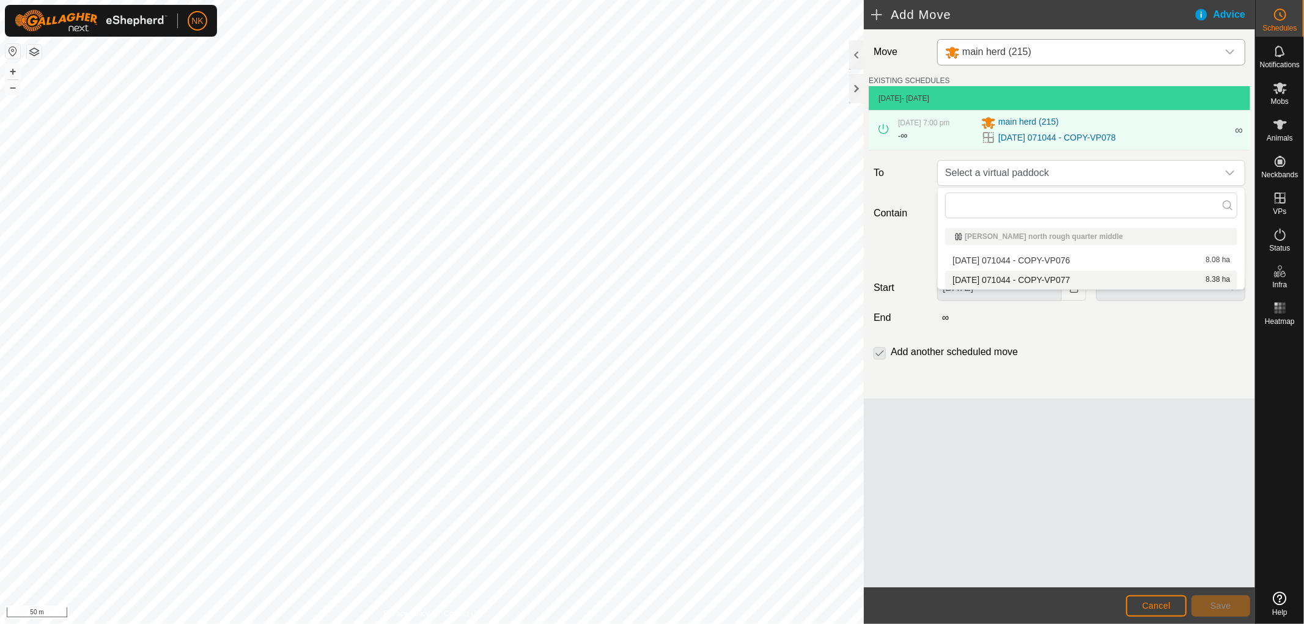
click at [1038, 395] on div "Move main herd (215) EXISTING SCHEDULES [DATE] - [DATE] [DATE] 7:00 pm - ∞ main…" at bounding box center [1059, 213] width 391 height 369
click at [1093, 175] on span "Select a virtual paddock" at bounding box center [1080, 173] width 278 height 24
click at [1079, 408] on div "Move main herd (215) EXISTING SCHEDULES [DATE] - [DATE] [DATE] 7:00 pm - ∞ main…" at bounding box center [1059, 308] width 391 height 558
click at [1161, 606] on span "Cancel" at bounding box center [1156, 606] width 29 height 10
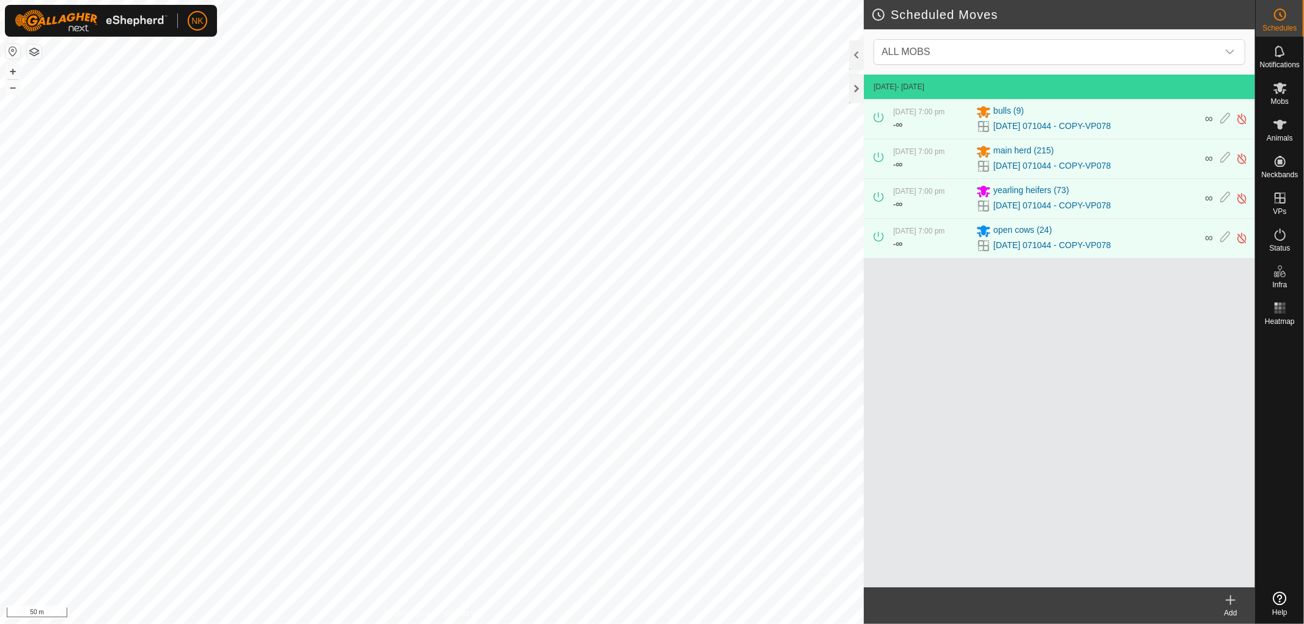
click at [878, 117] on icon at bounding box center [879, 118] width 10 height 10
click at [1224, 118] on icon at bounding box center [1226, 119] width 10 height 13
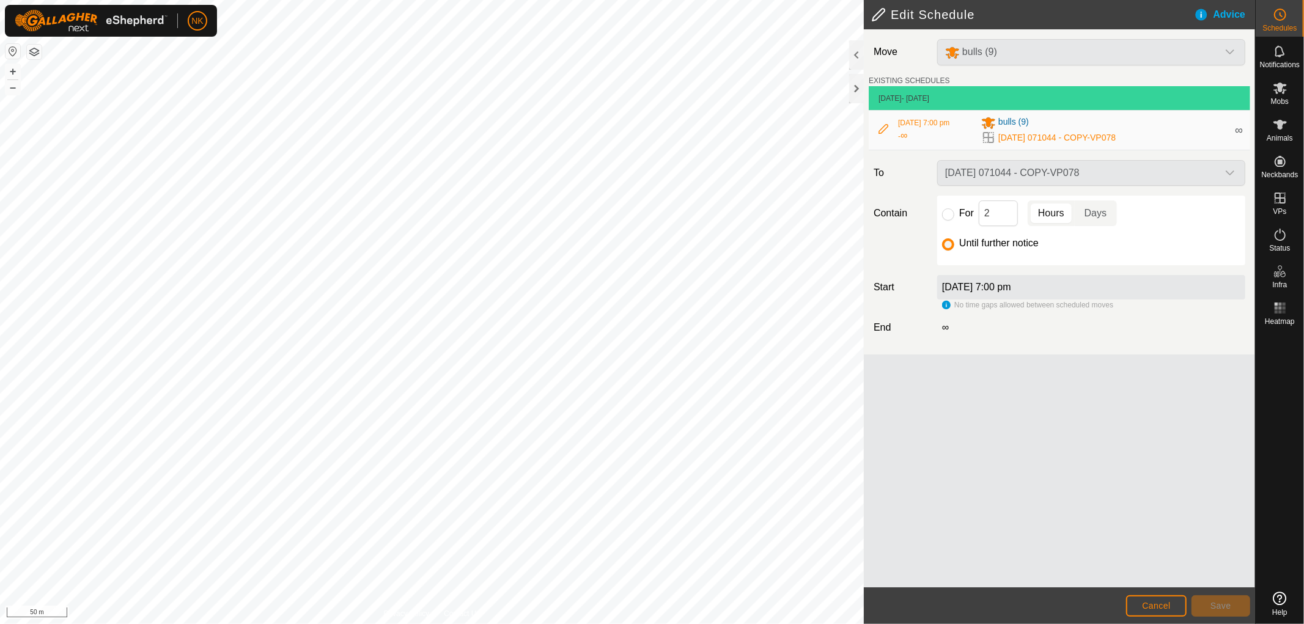
click at [1203, 14] on div "Advice" at bounding box center [1224, 14] width 61 height 15
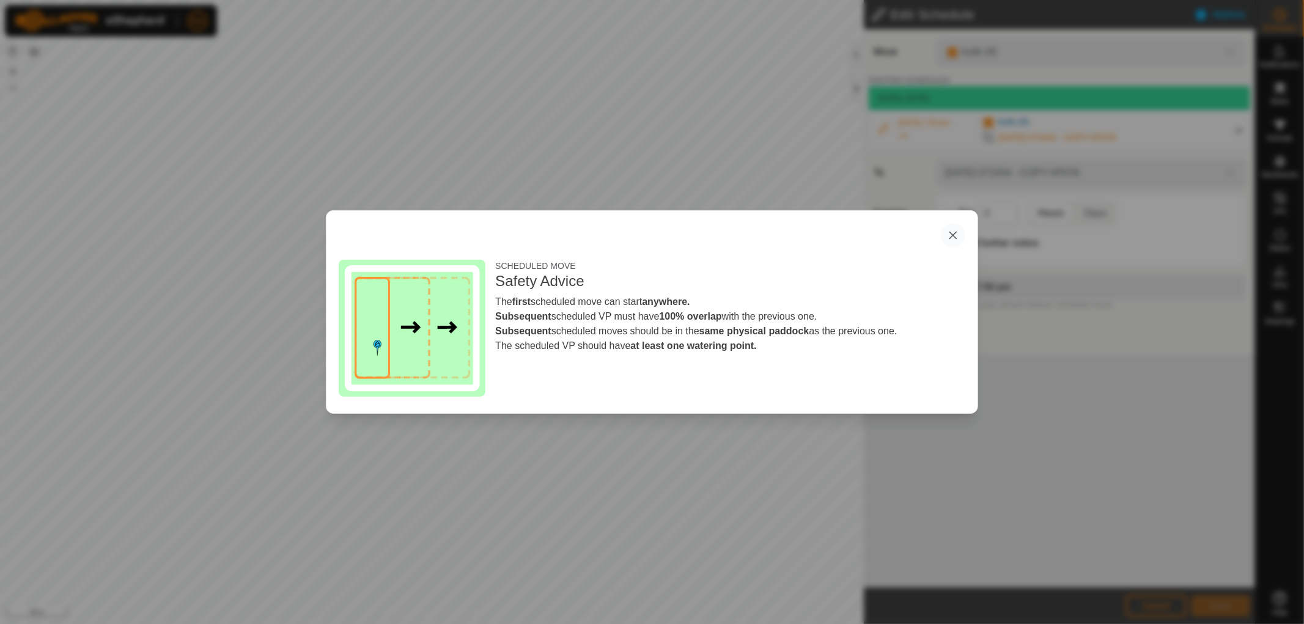
click at [955, 240] on button "button" at bounding box center [953, 235] width 24 height 24
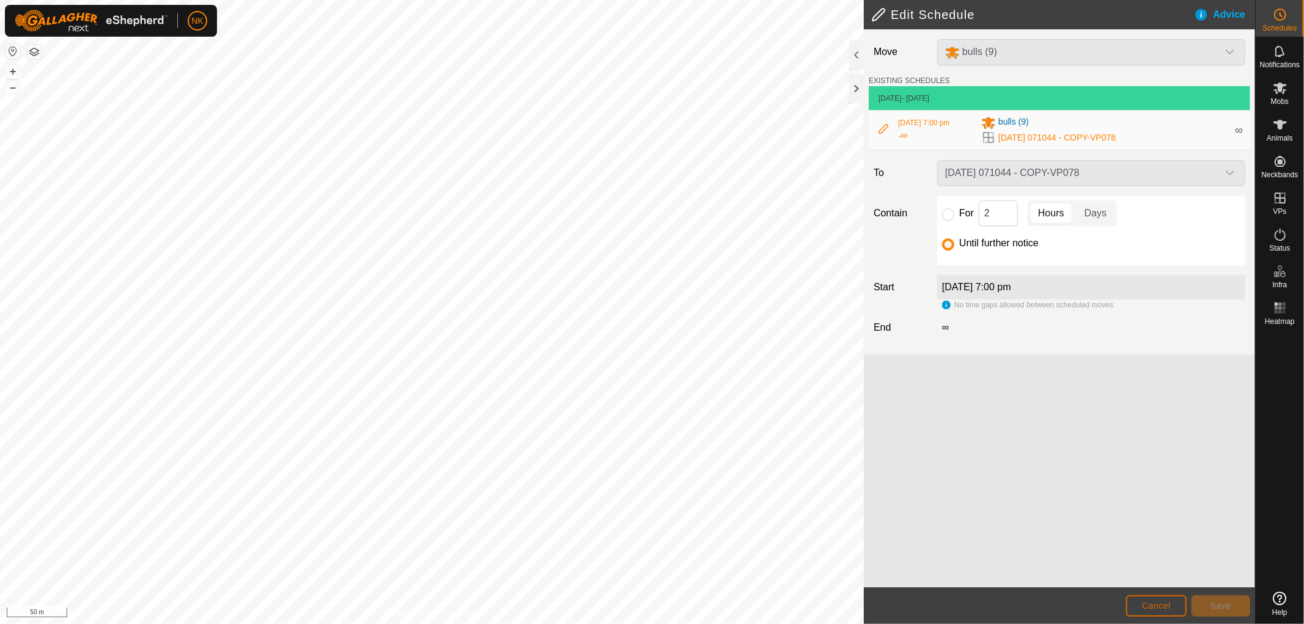
click at [1161, 605] on span "Cancel" at bounding box center [1156, 606] width 29 height 10
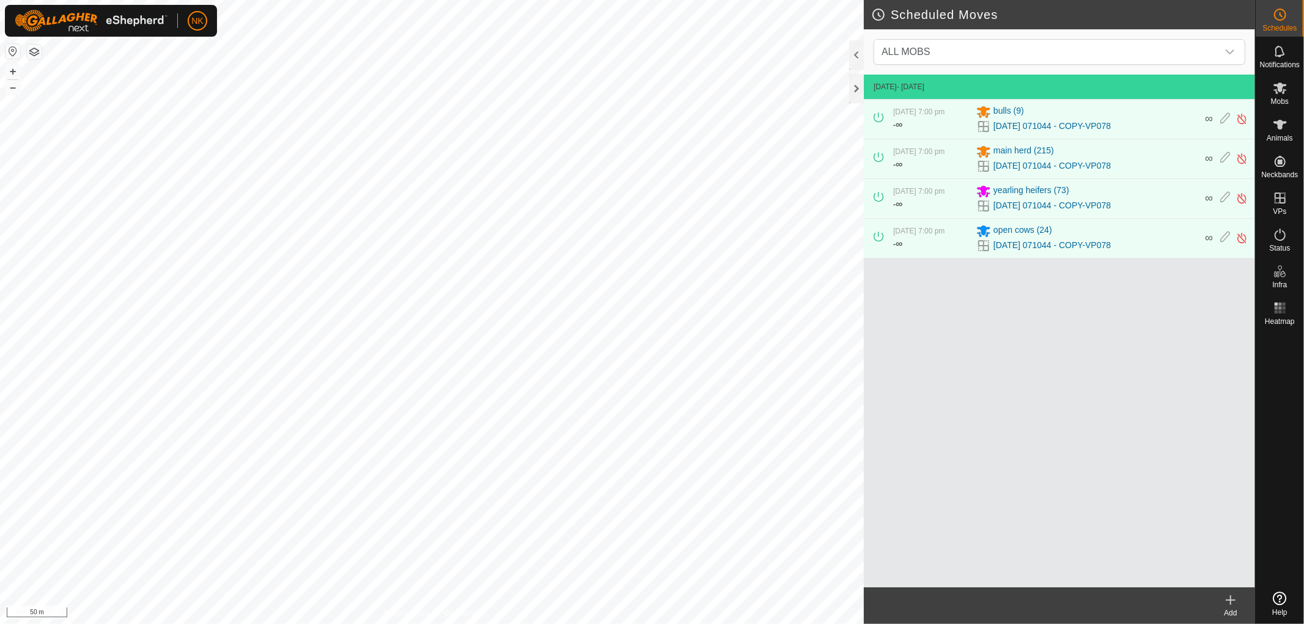
click at [1227, 608] on div "Add" at bounding box center [1231, 613] width 49 height 11
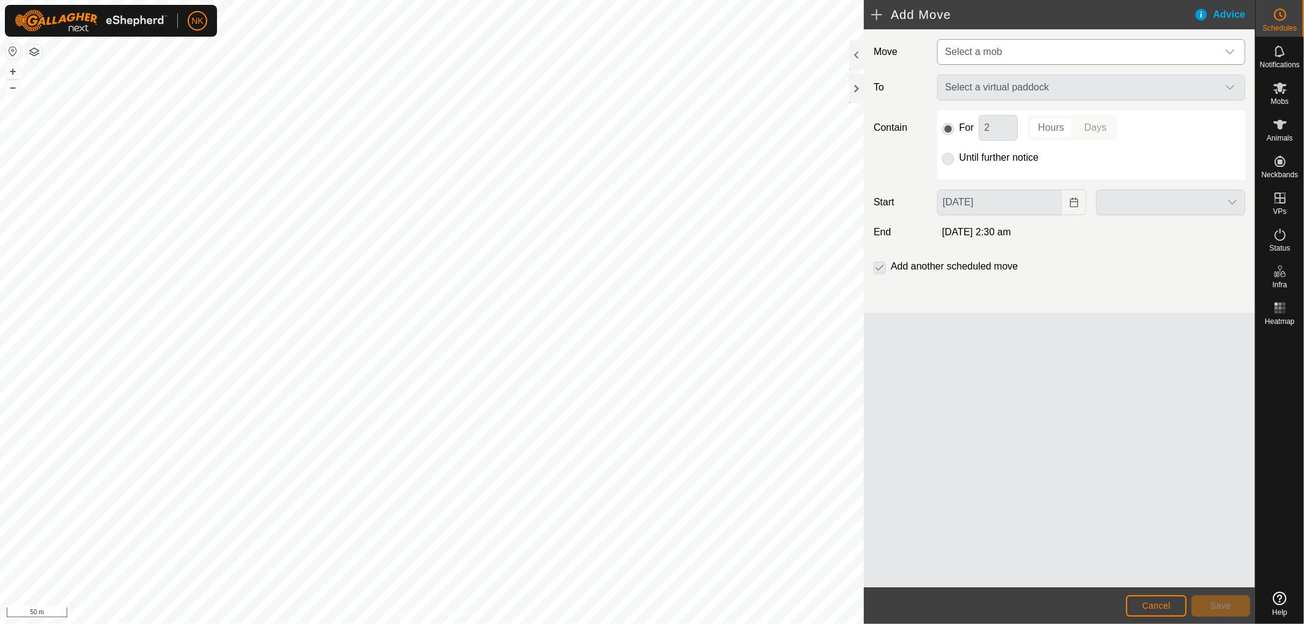
click at [1038, 54] on span "Select a mob" at bounding box center [1080, 52] width 278 height 24
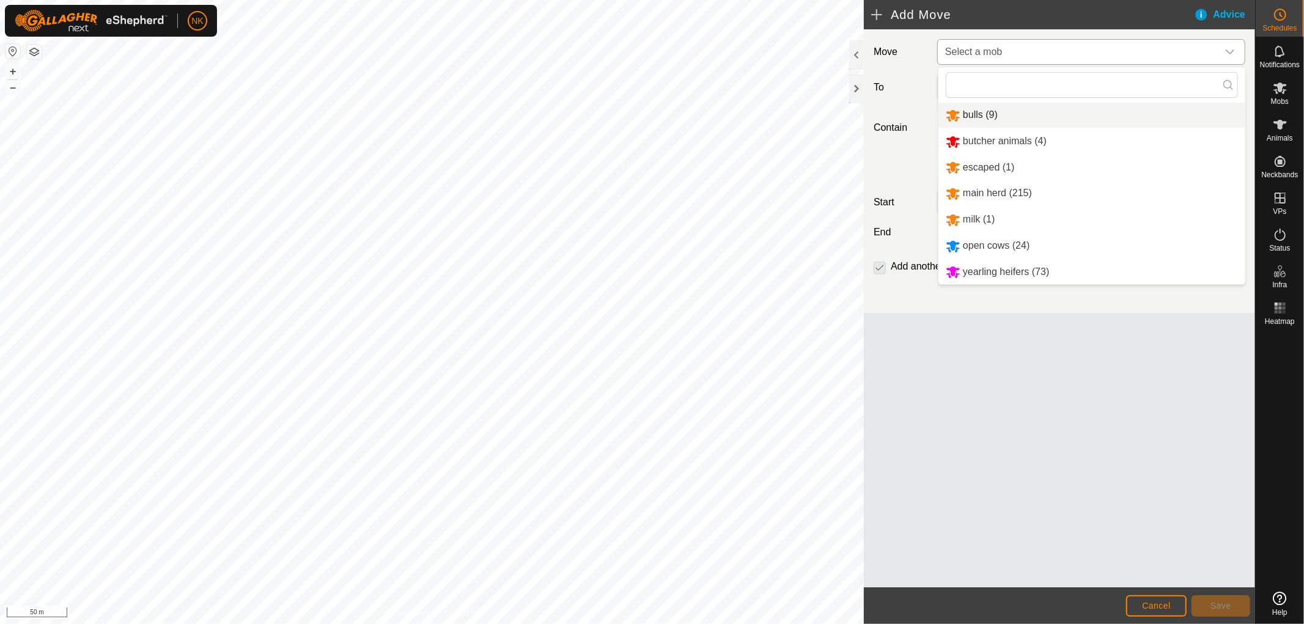
click at [982, 108] on li "bulls (9)" at bounding box center [1092, 115] width 307 height 25
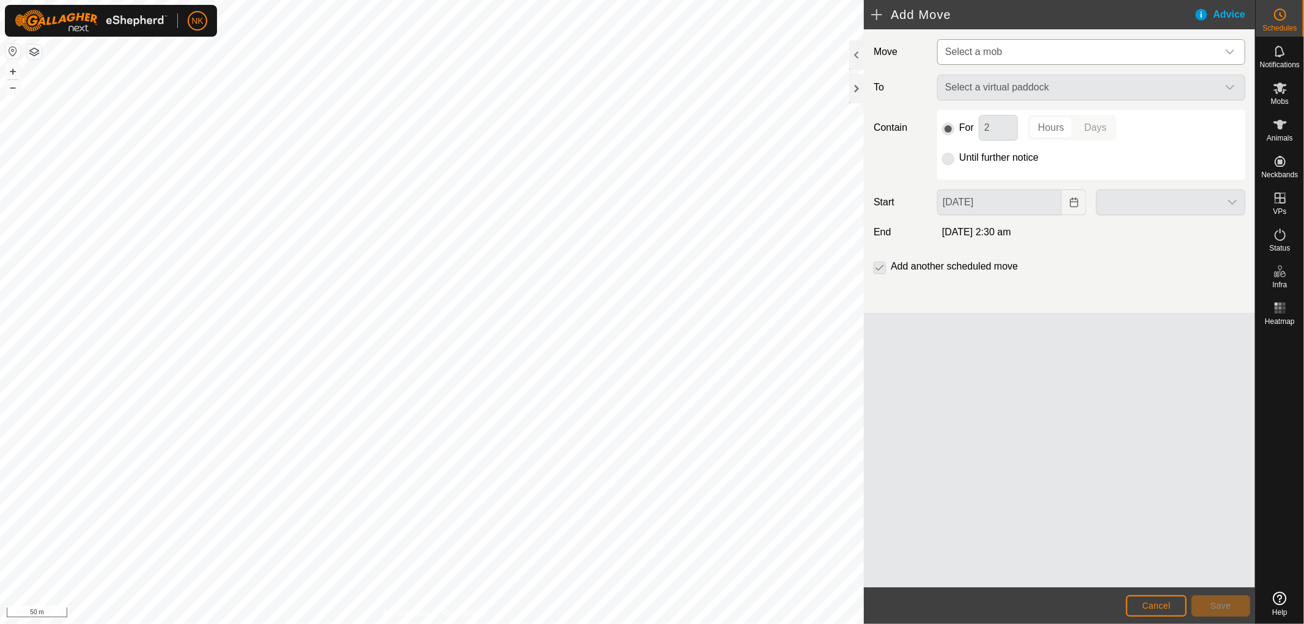
type input "[DATE]"
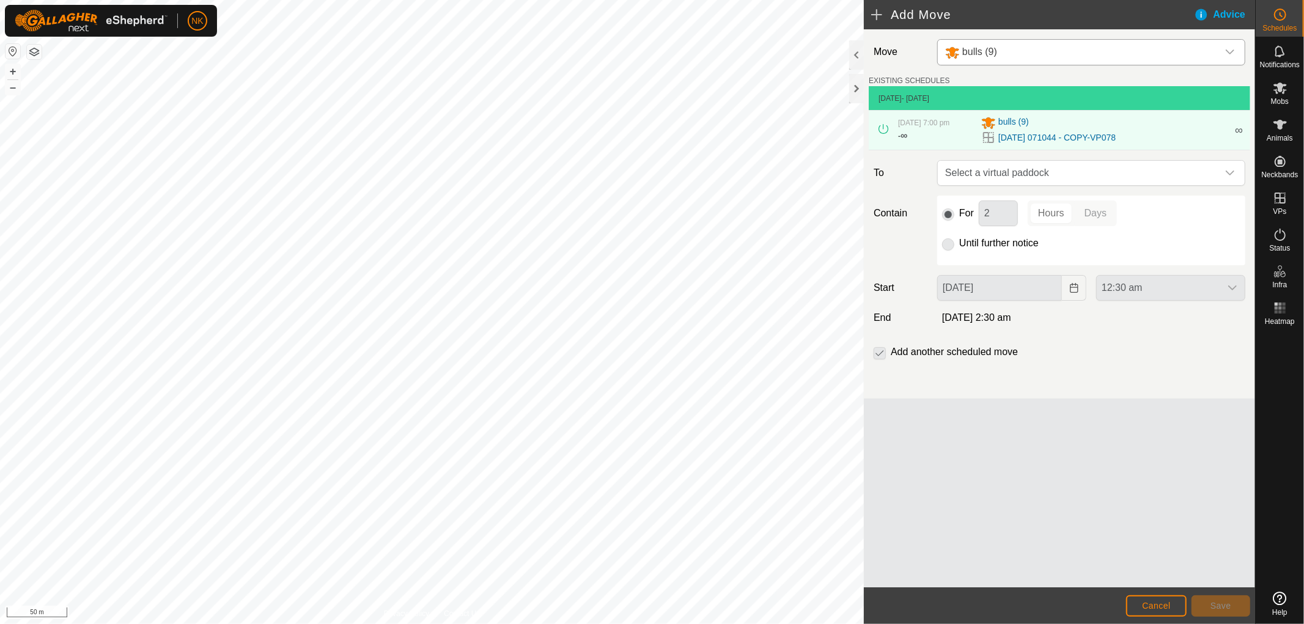
click at [877, 352] on p-checkbox at bounding box center [880, 352] width 12 height 15
click at [884, 357] on p-checkbox at bounding box center [880, 352] width 12 height 15
click at [1155, 604] on span "Cancel" at bounding box center [1156, 606] width 29 height 10
